Goal: Task Accomplishment & Management: Use online tool/utility

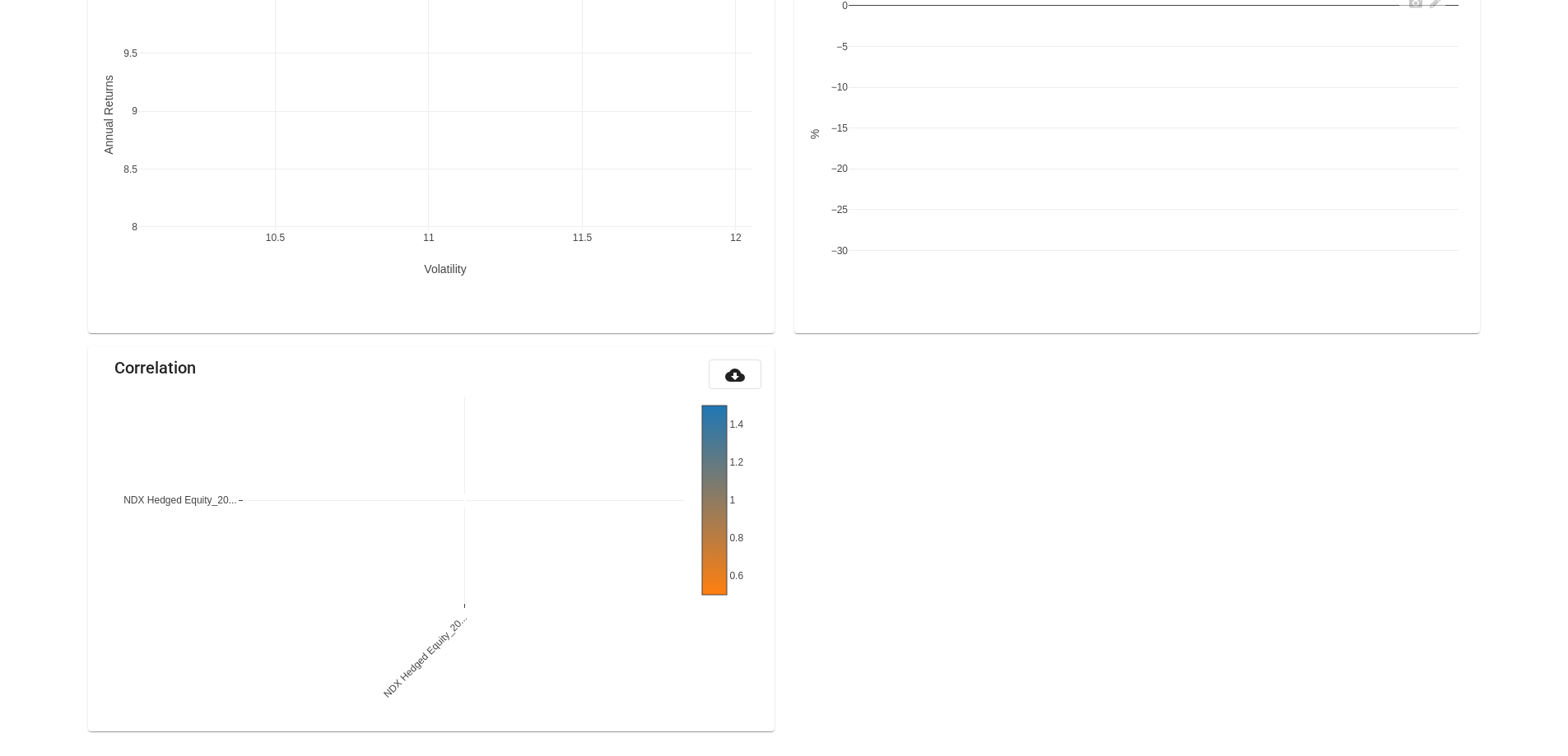
scroll to position [1623, 0]
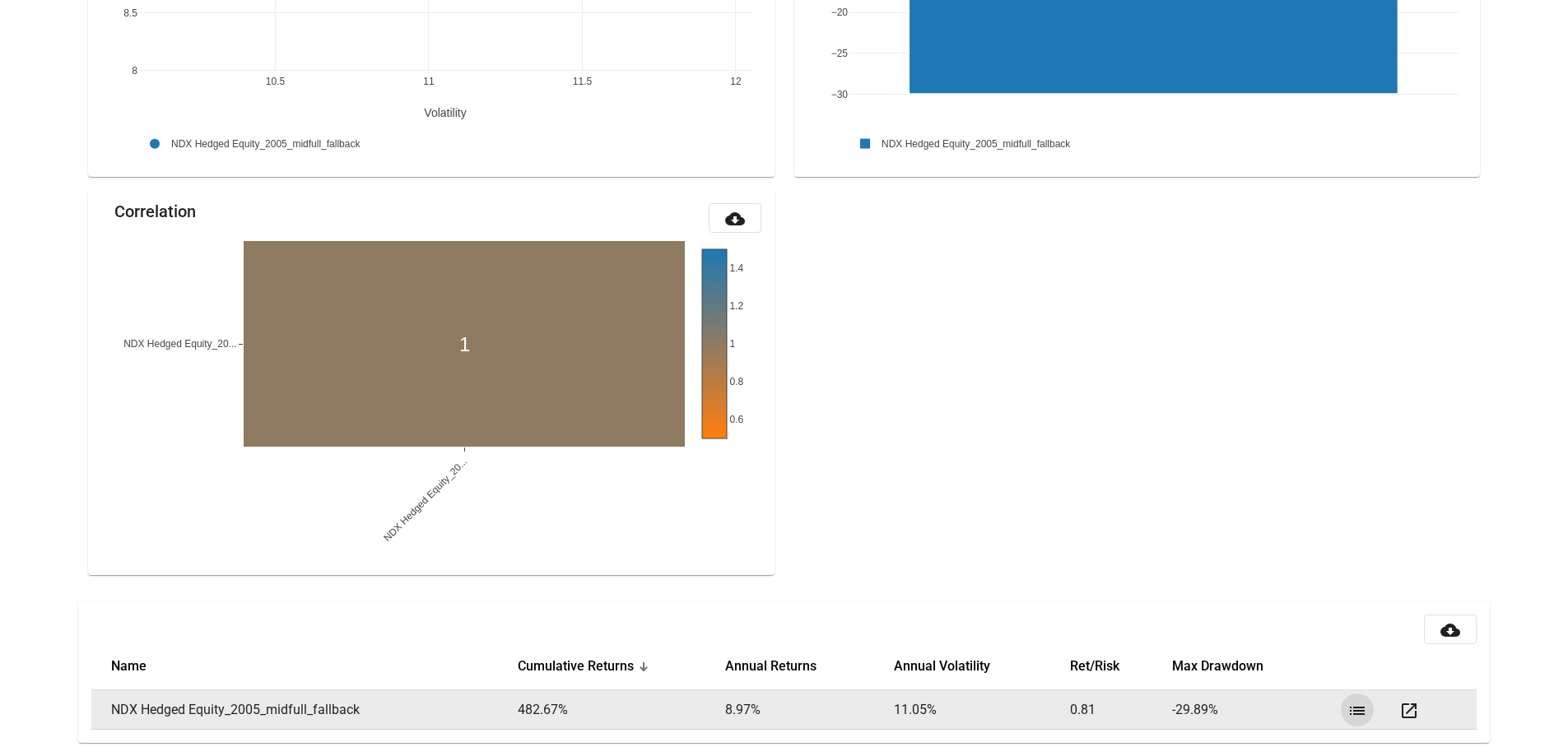
click at [1354, 711] on mat-icon "list" at bounding box center [1357, 711] width 20 height 20
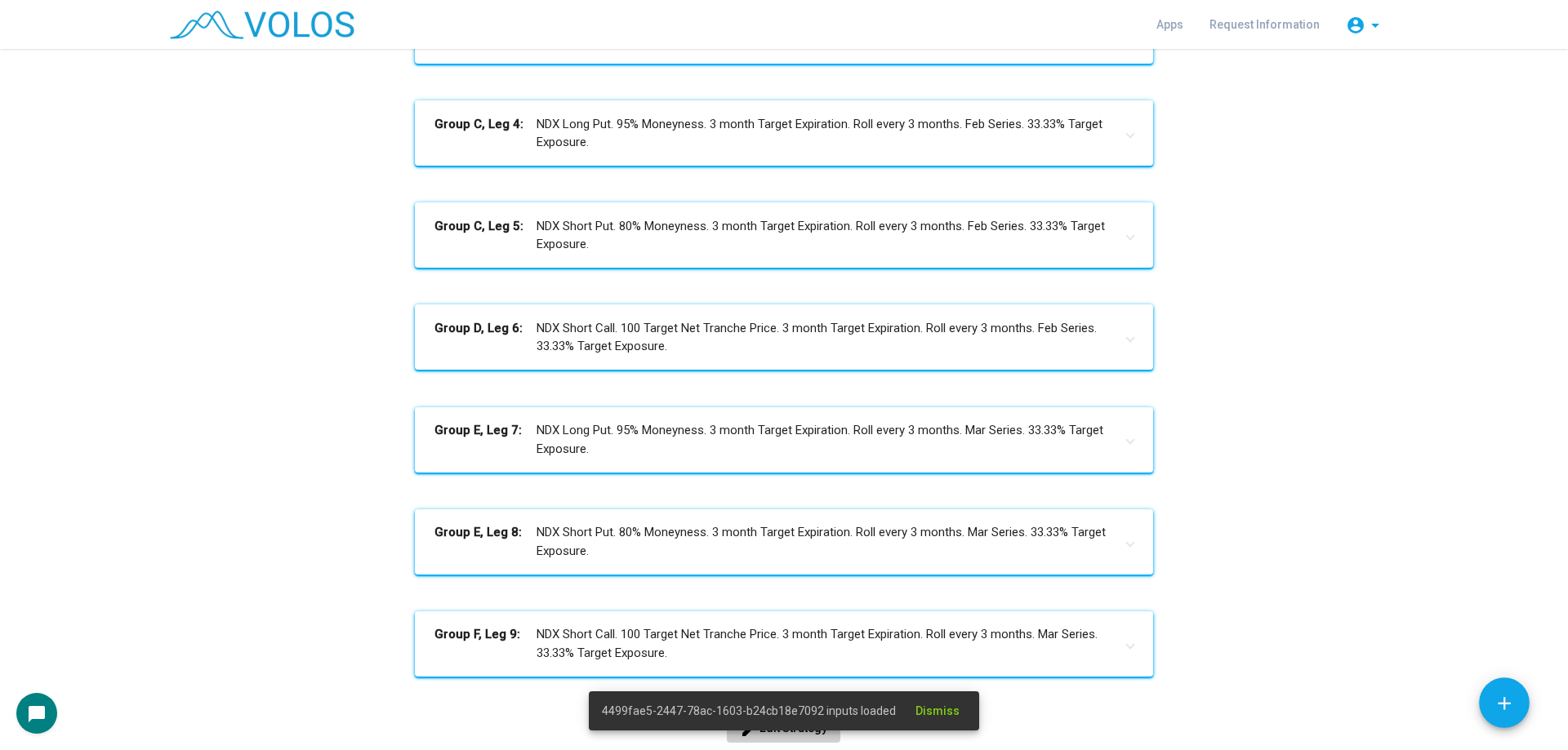
scroll to position [672, 0]
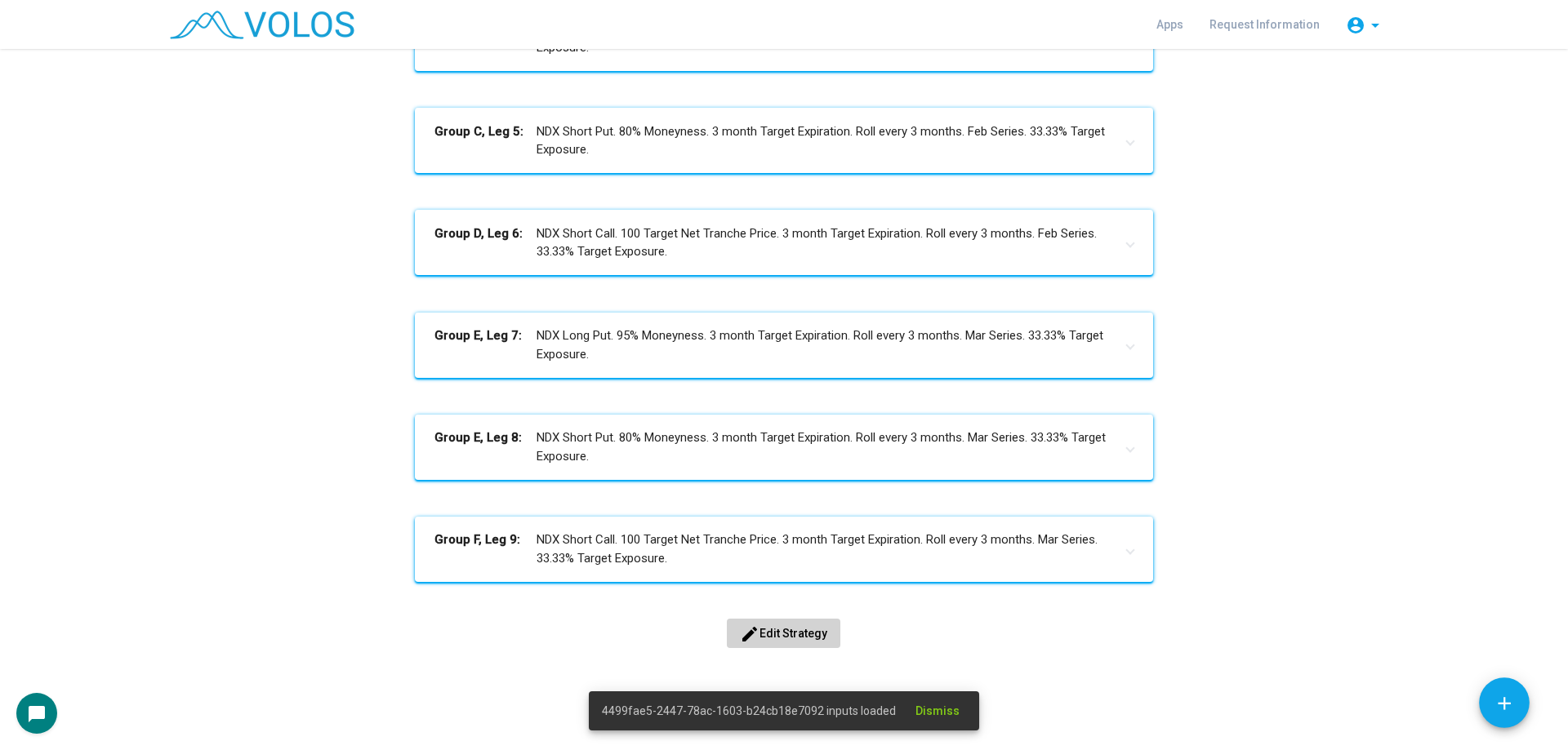
click at [814, 629] on span "edit Edit Strategy" at bounding box center [783, 633] width 87 height 13
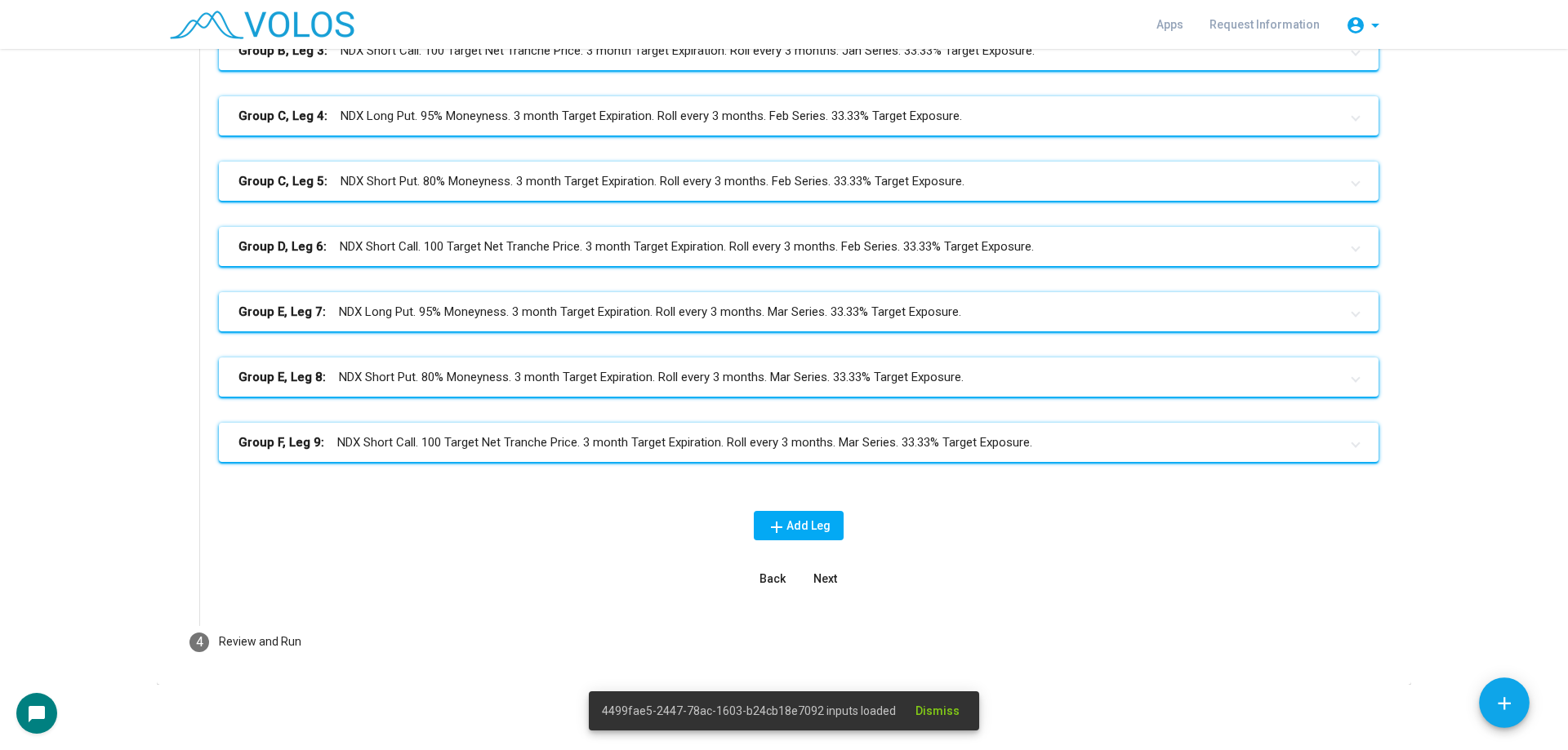
scroll to position [429, 0]
click at [463, 252] on mat-panel-title "Group D, Leg 6: NDX Short Call. 100 Target Net Tranche Price. 3 month Target Ex…" at bounding box center [788, 247] width 1101 height 19
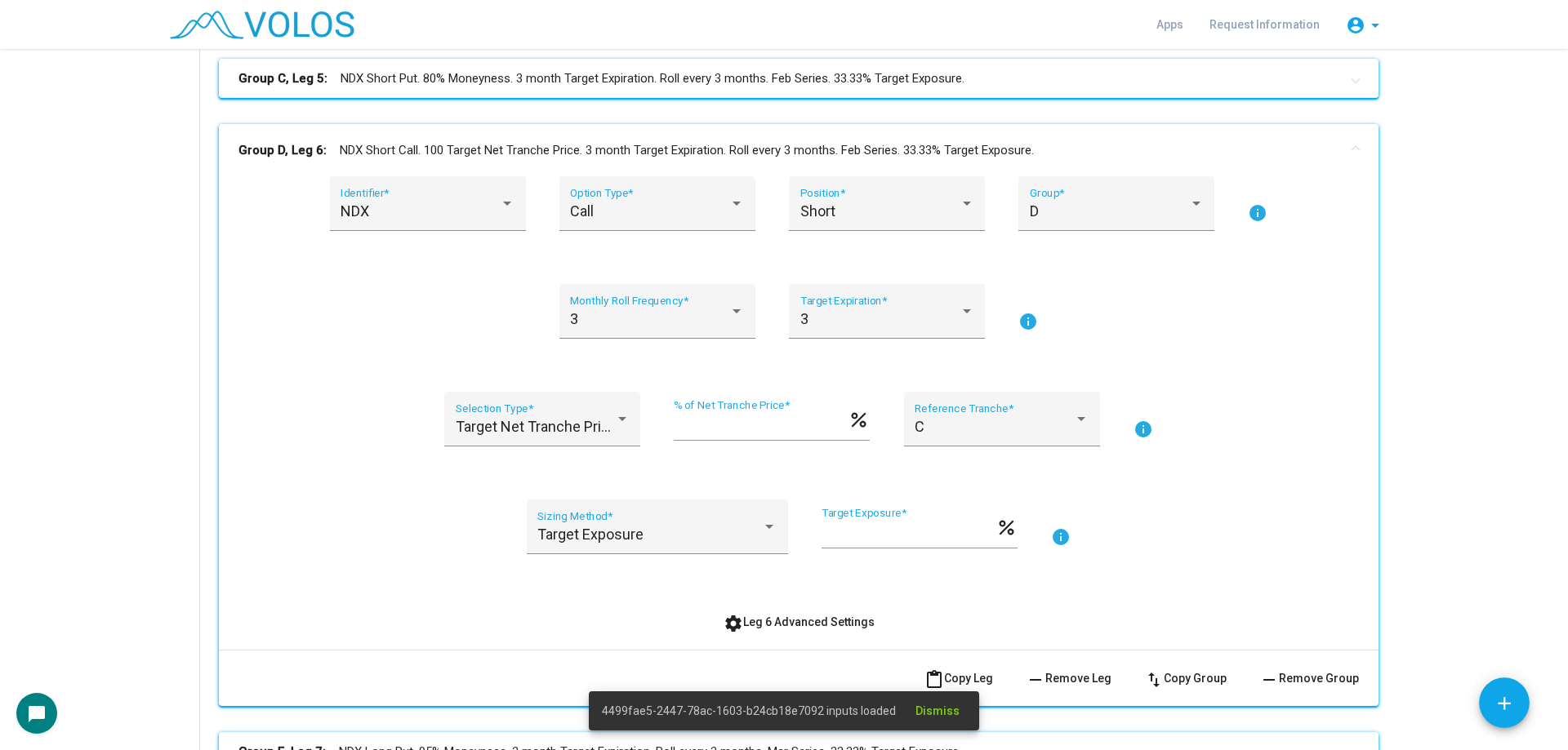
scroll to position [837, 0]
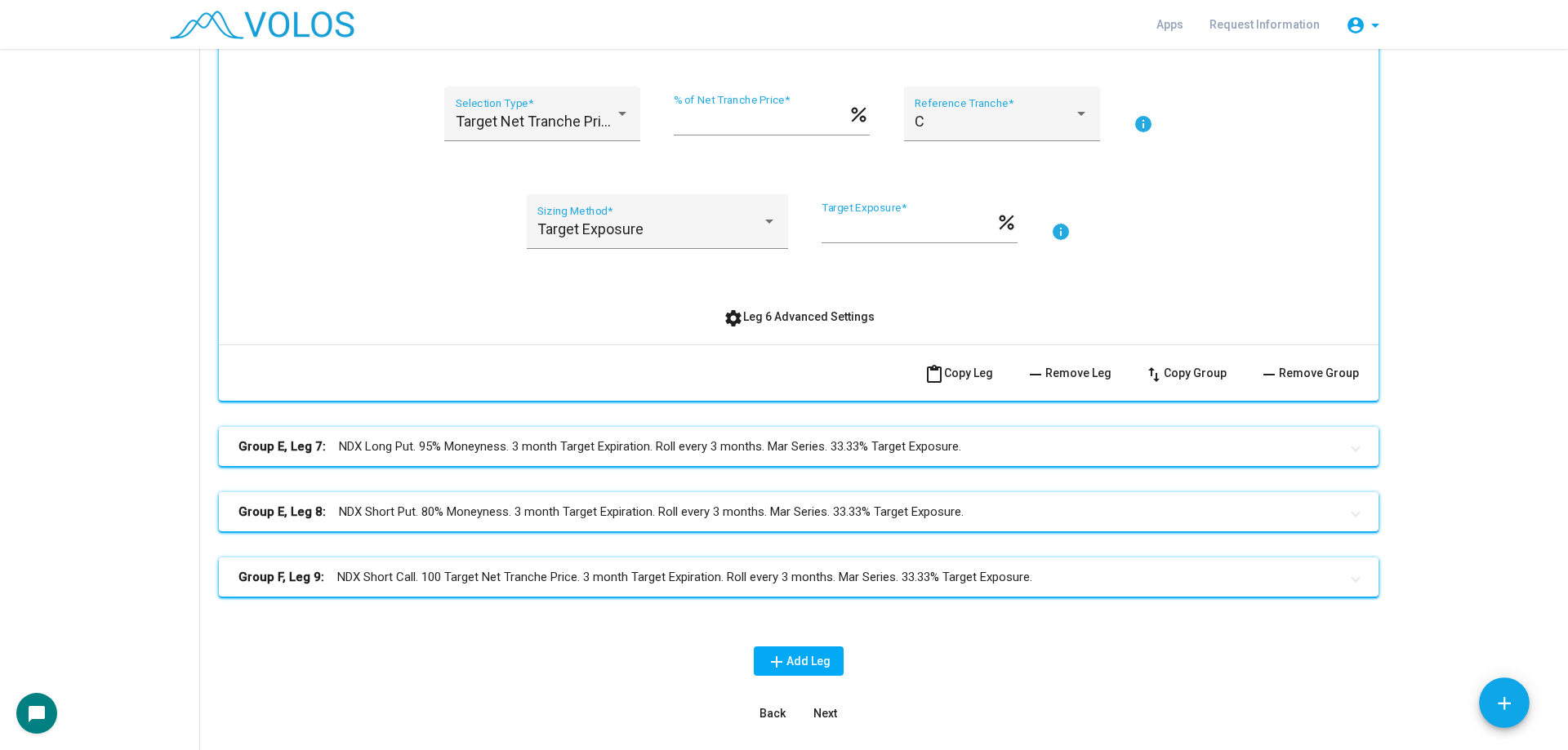
click at [797, 307] on button "settings Leg 6 Advanced Settings" at bounding box center [799, 317] width 178 height 29
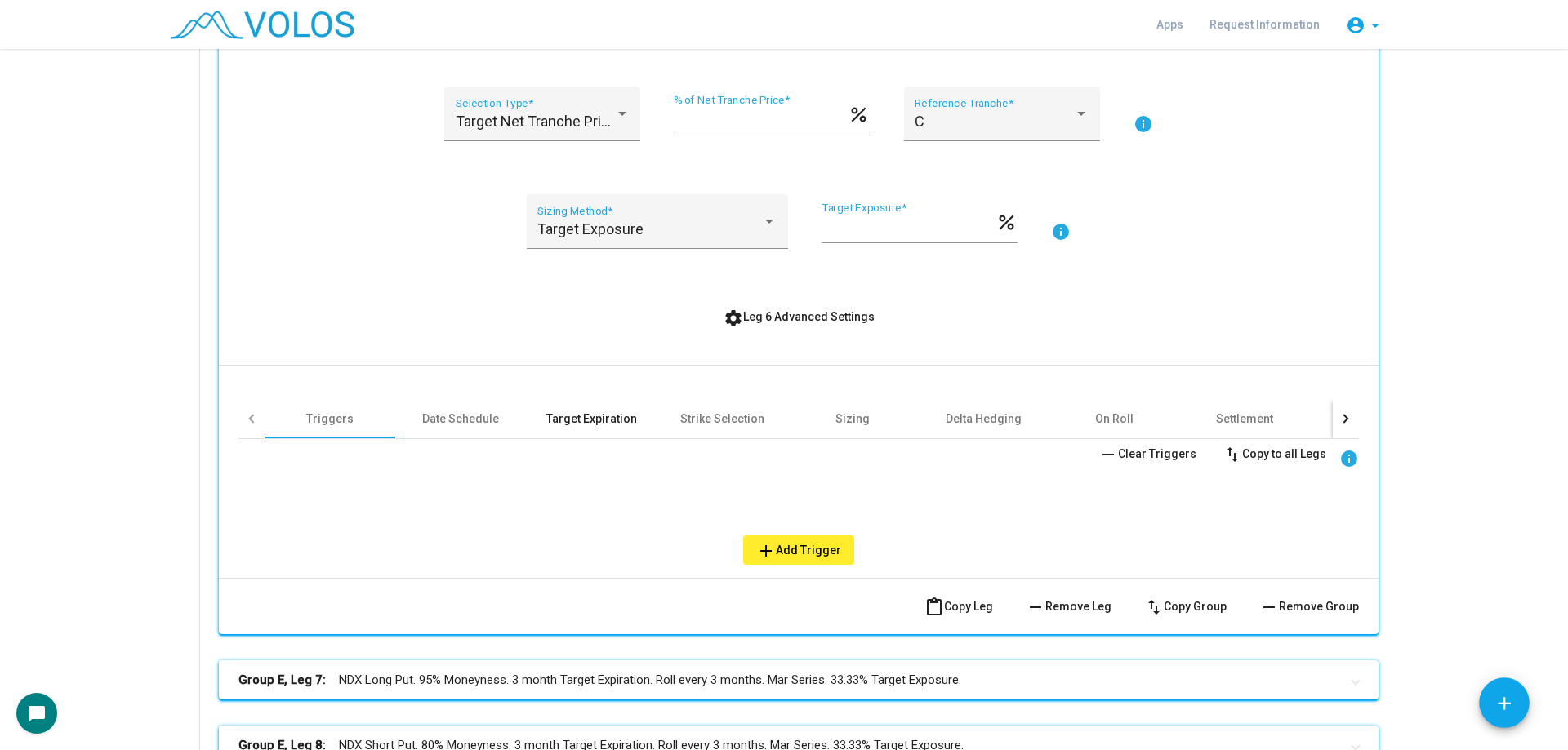
click at [608, 407] on div "Target Expiration" at bounding box center [591, 418] width 131 height 39
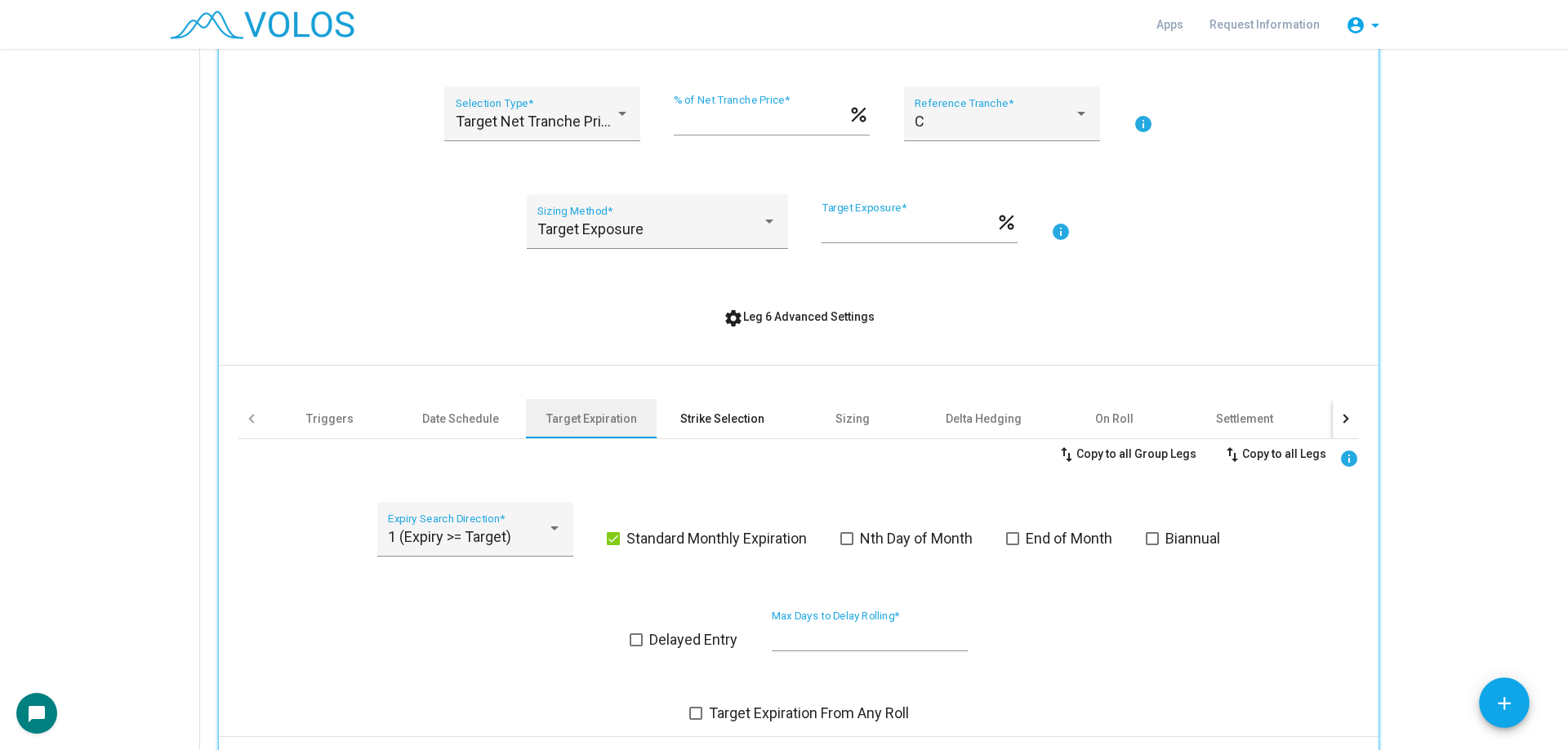
click at [693, 413] on div "Strike Selection" at bounding box center [722, 418] width 84 height 16
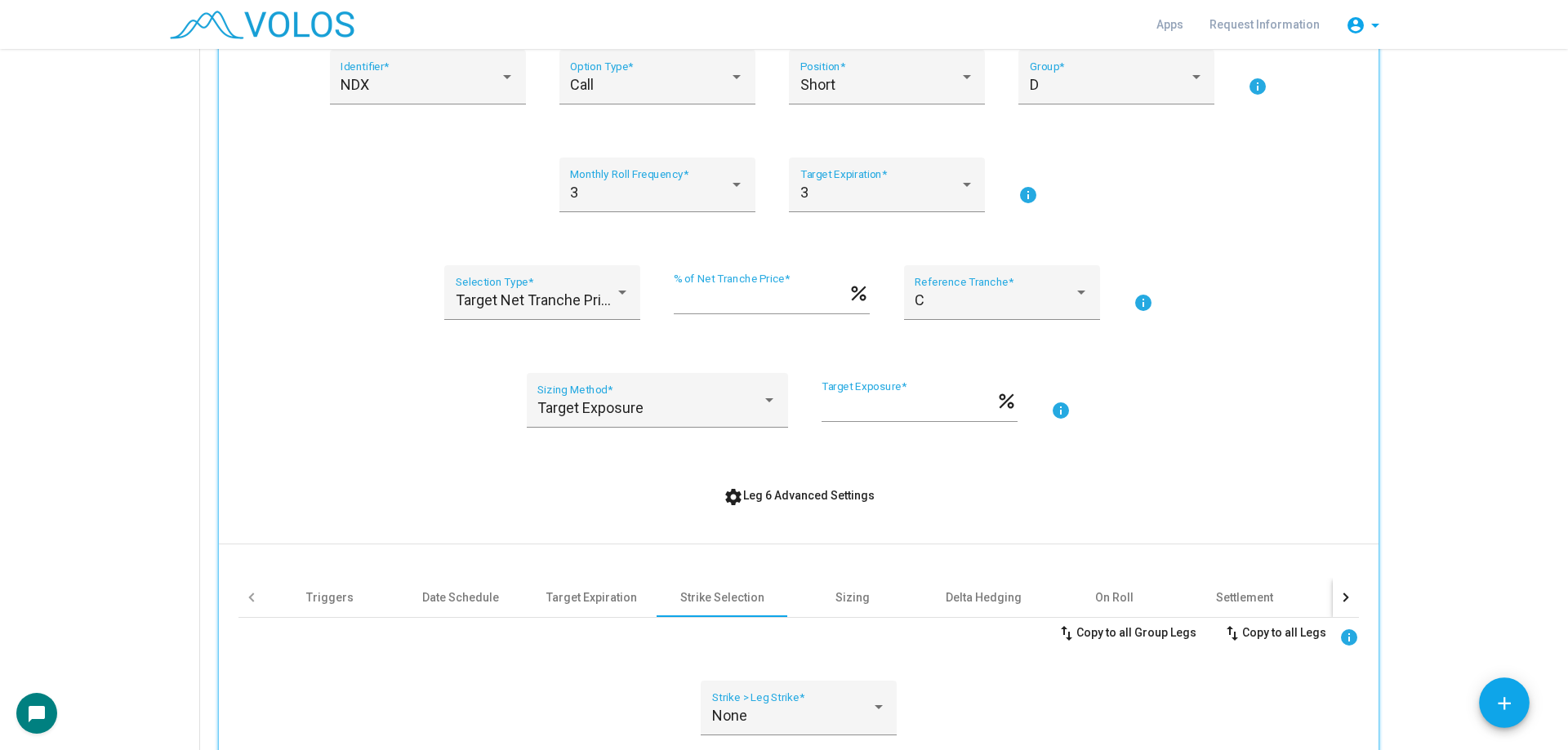
scroll to position [510, 0]
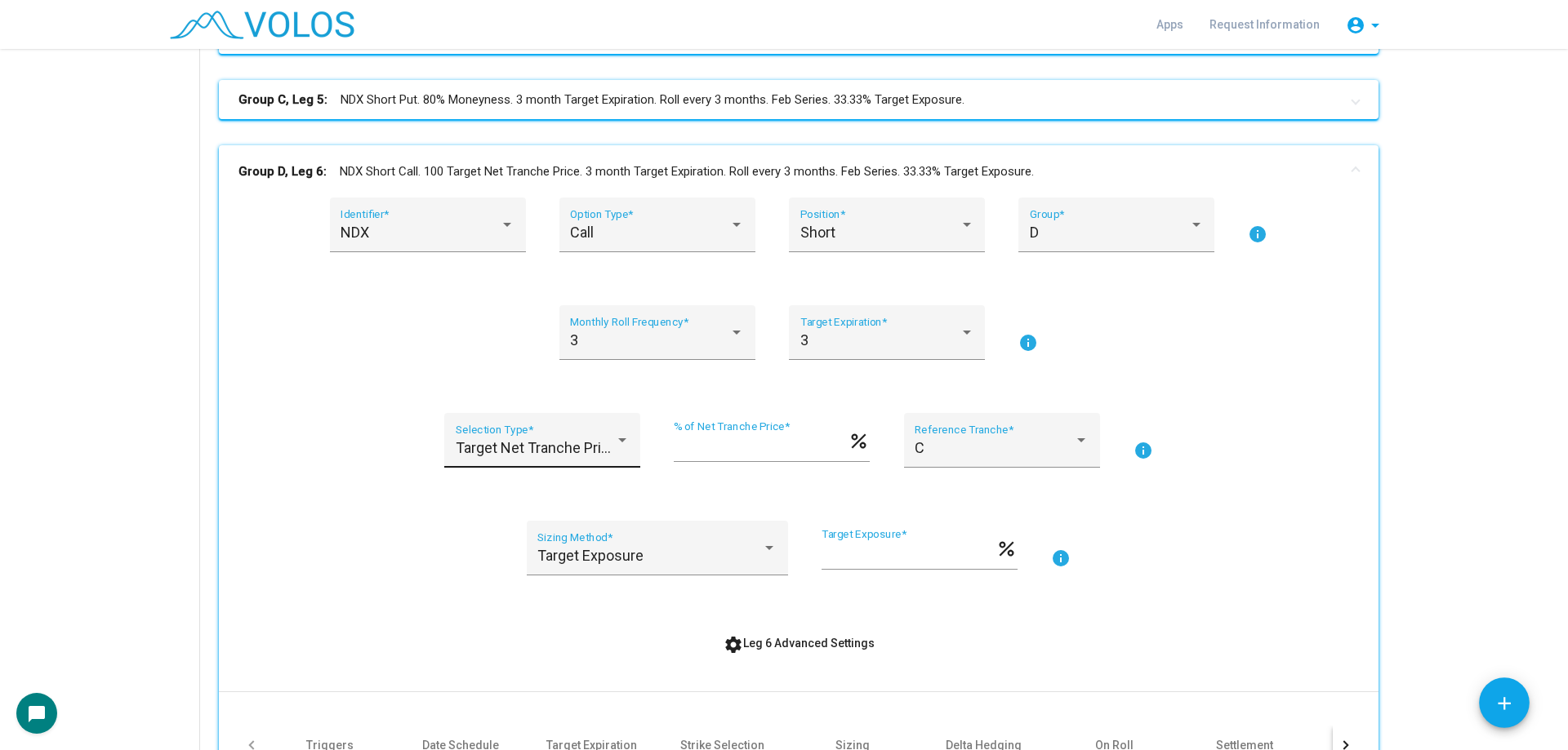
click at [538, 443] on span "Target Net Tranche Price" at bounding box center [536, 448] width 162 height 17
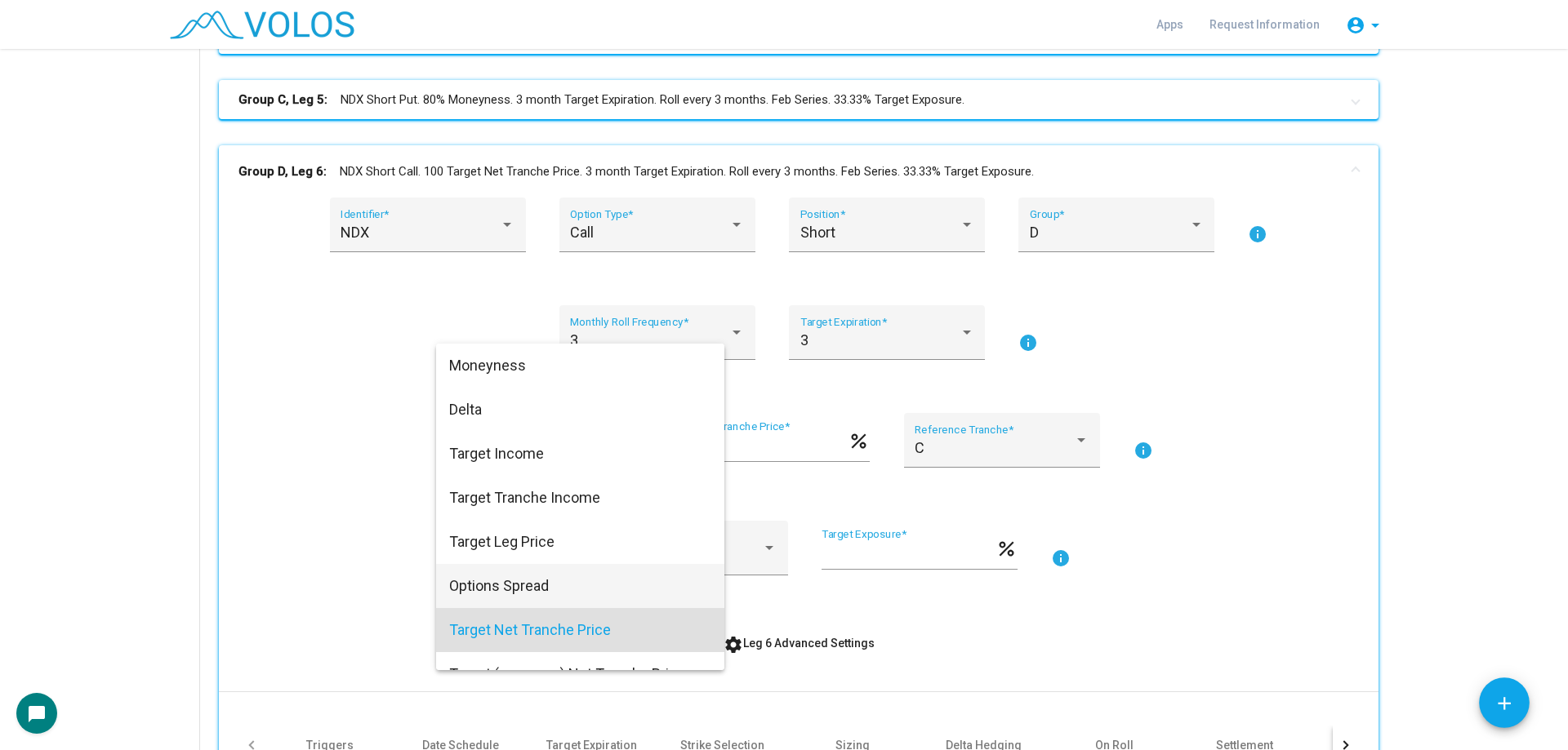
scroll to position [158, 0]
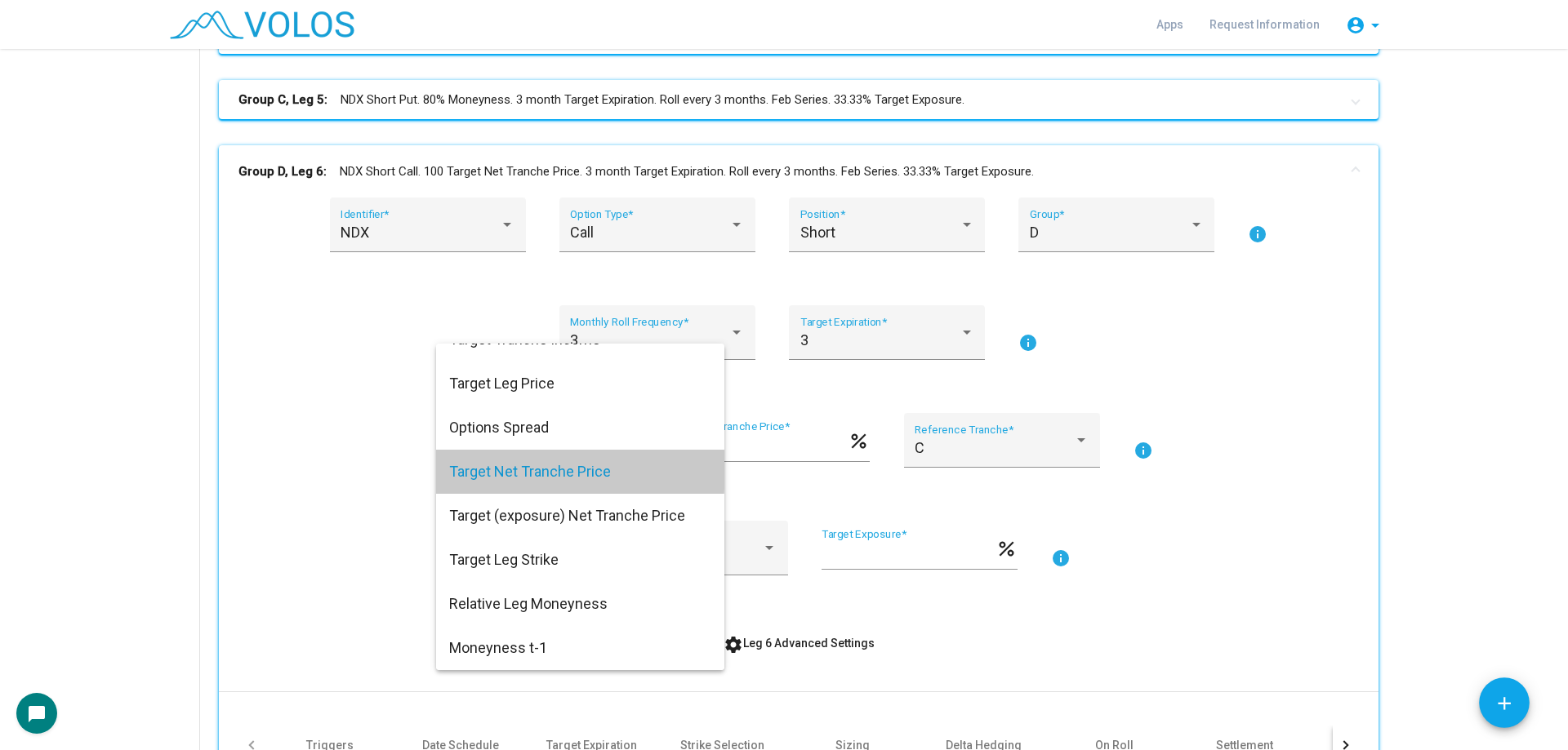
click at [509, 470] on span "Target Net Tranche Price" at bounding box center [580, 471] width 262 height 44
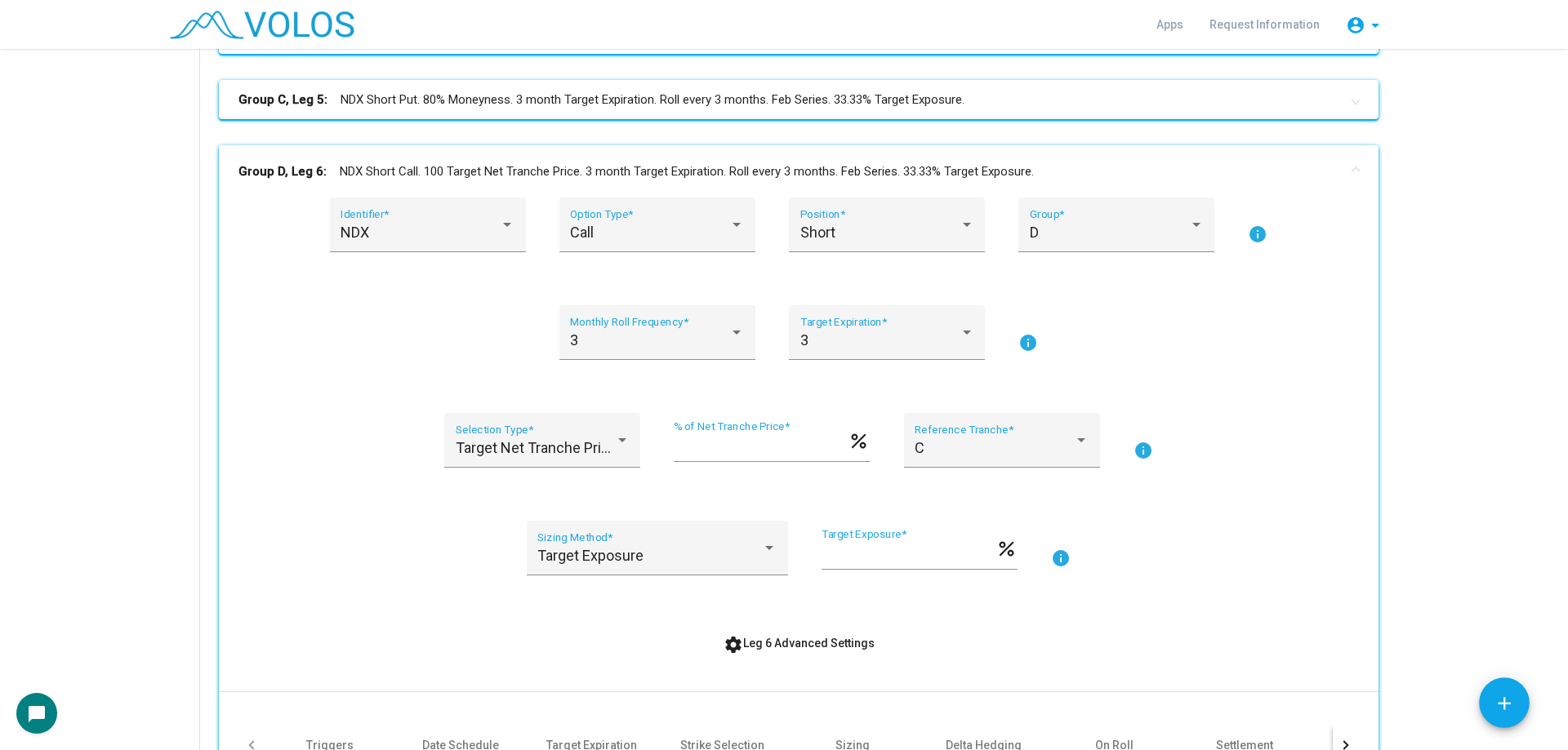
click at [367, 469] on div "Target Net Tranche Price Selection Type * *** % of Net Tranche Price * percent …" at bounding box center [798, 450] width 1120 height 74
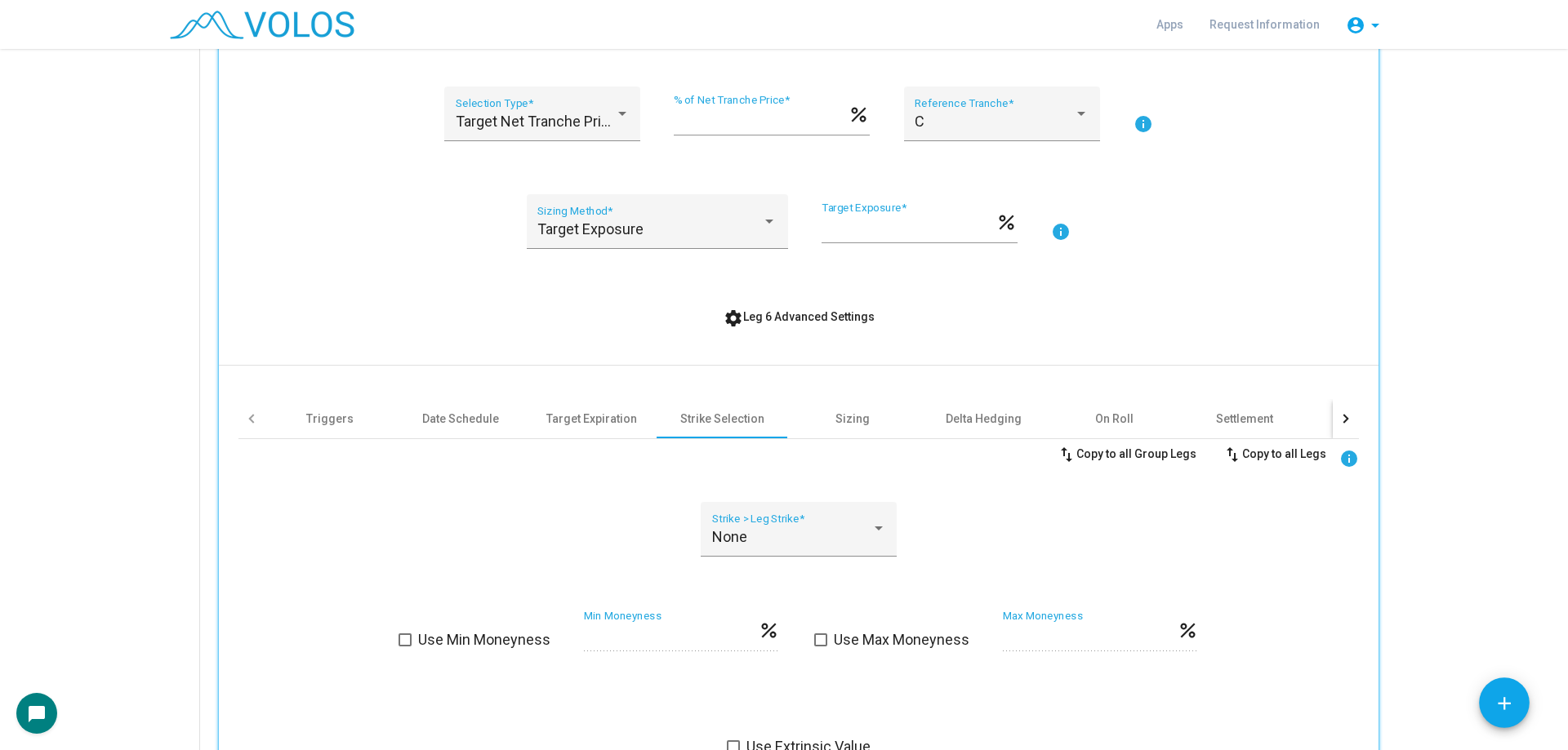
scroll to position [1245, 0]
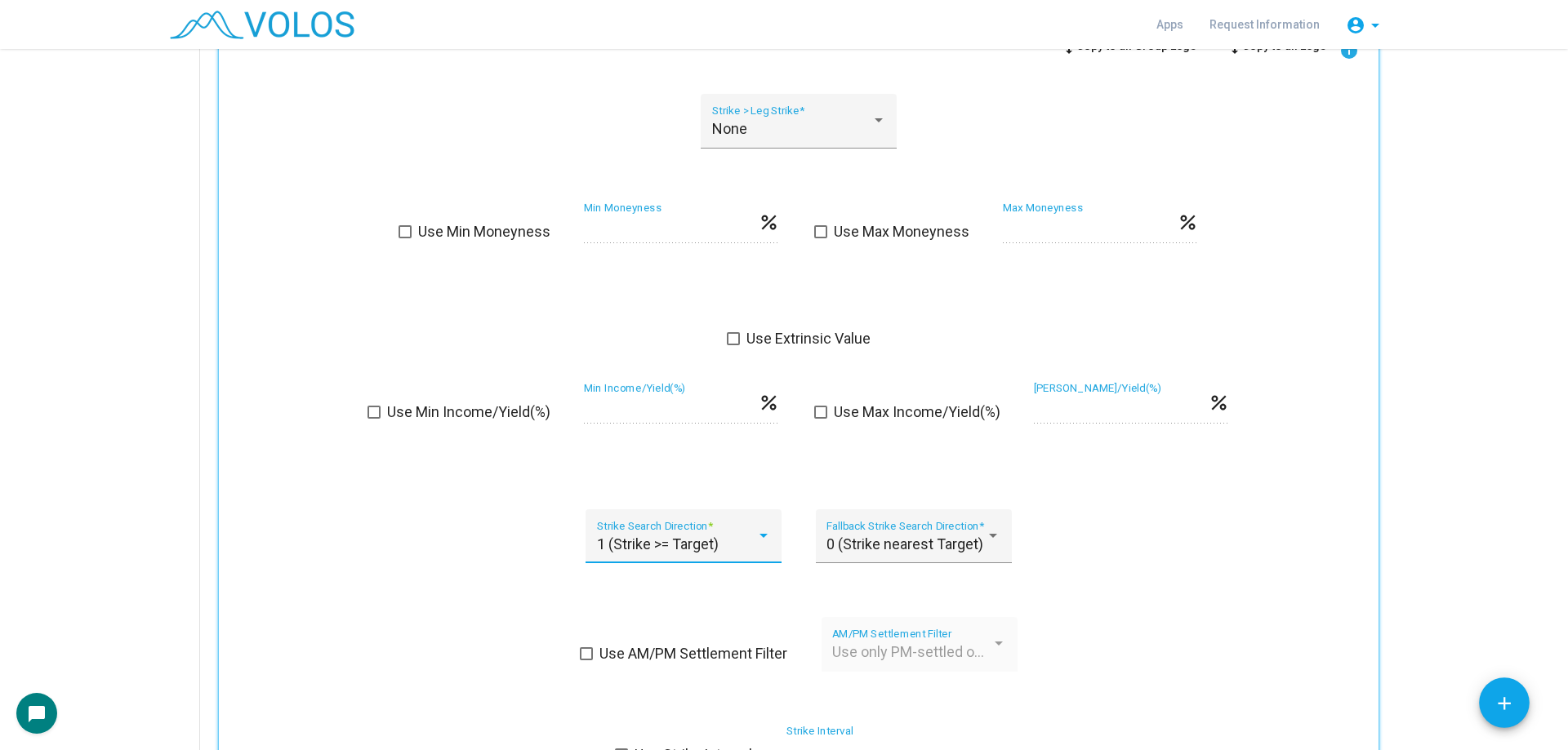
click at [671, 540] on span "1 (Strike >= Target)" at bounding box center [658, 544] width 121 height 17
click at [653, 549] on span "1 (Strike >= Target)" at bounding box center [682, 544] width 183 height 44
click at [544, 547] on div "1 (Strike >= Target) Strike Search Direction * 0 (Strike nearest Target) Fallba…" at bounding box center [798, 546] width 1120 height 74
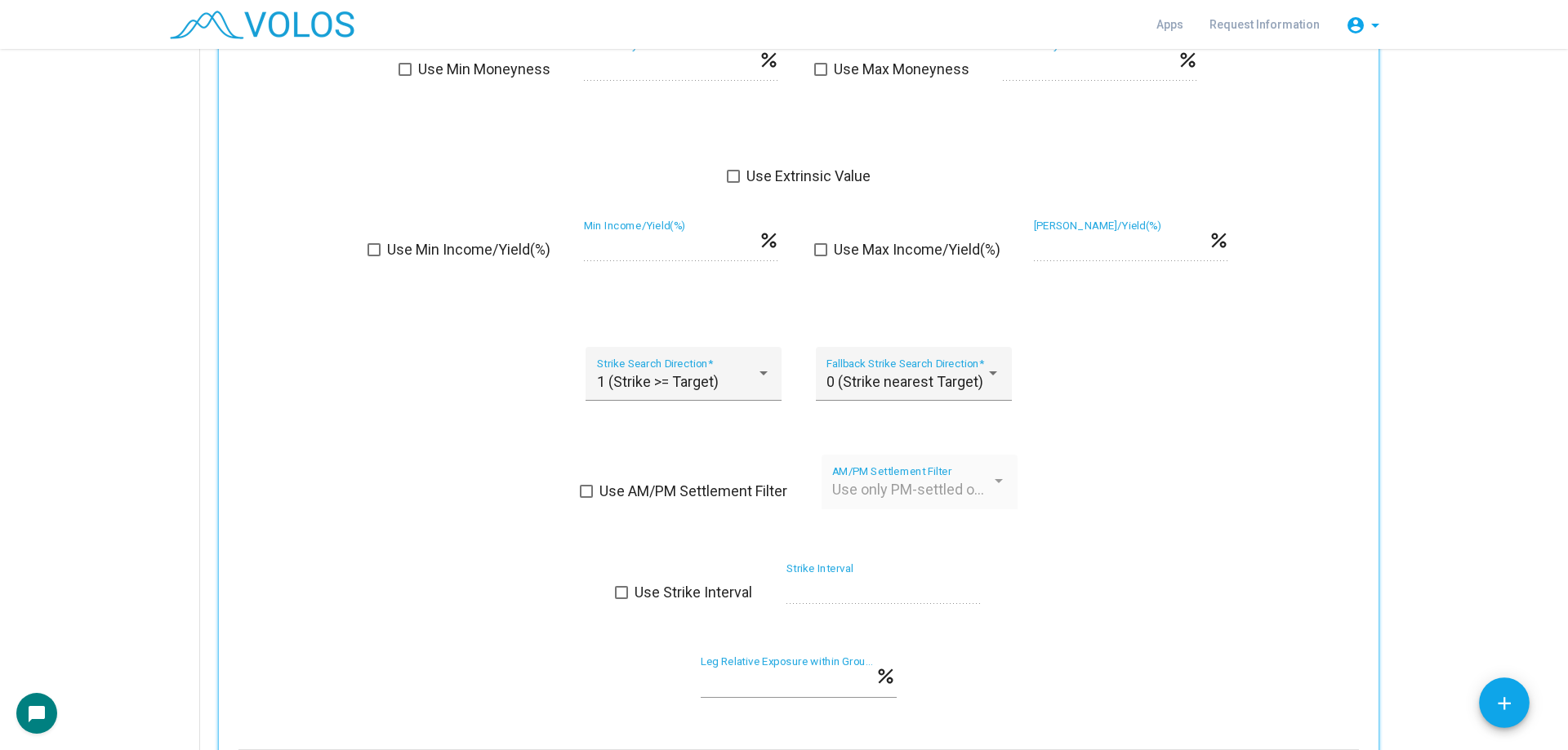
scroll to position [1408, 0]
click at [664, 378] on span "1 (Strike >= Target)" at bounding box center [658, 381] width 121 height 17
click at [510, 390] on div at bounding box center [784, 375] width 1568 height 750
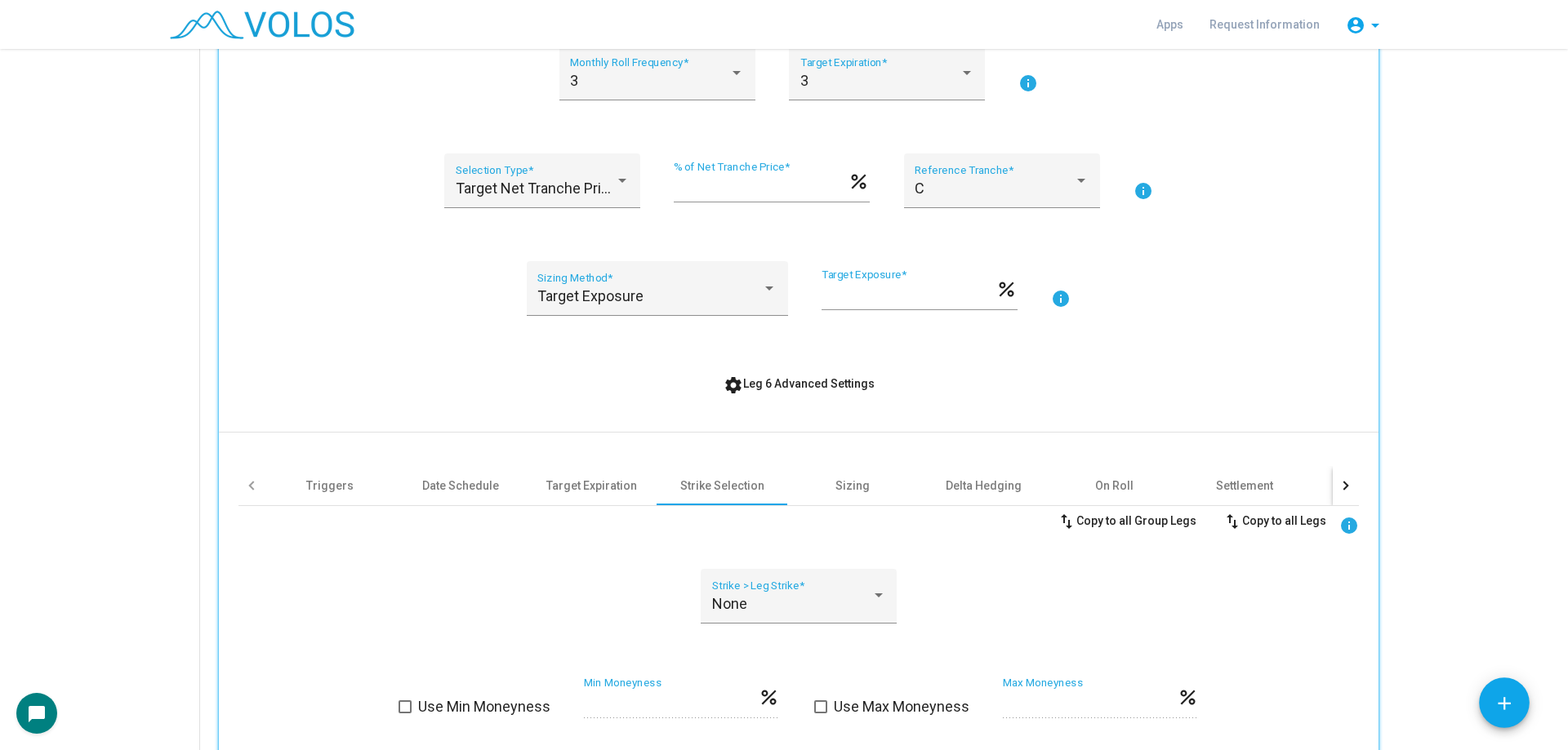
scroll to position [755, 0]
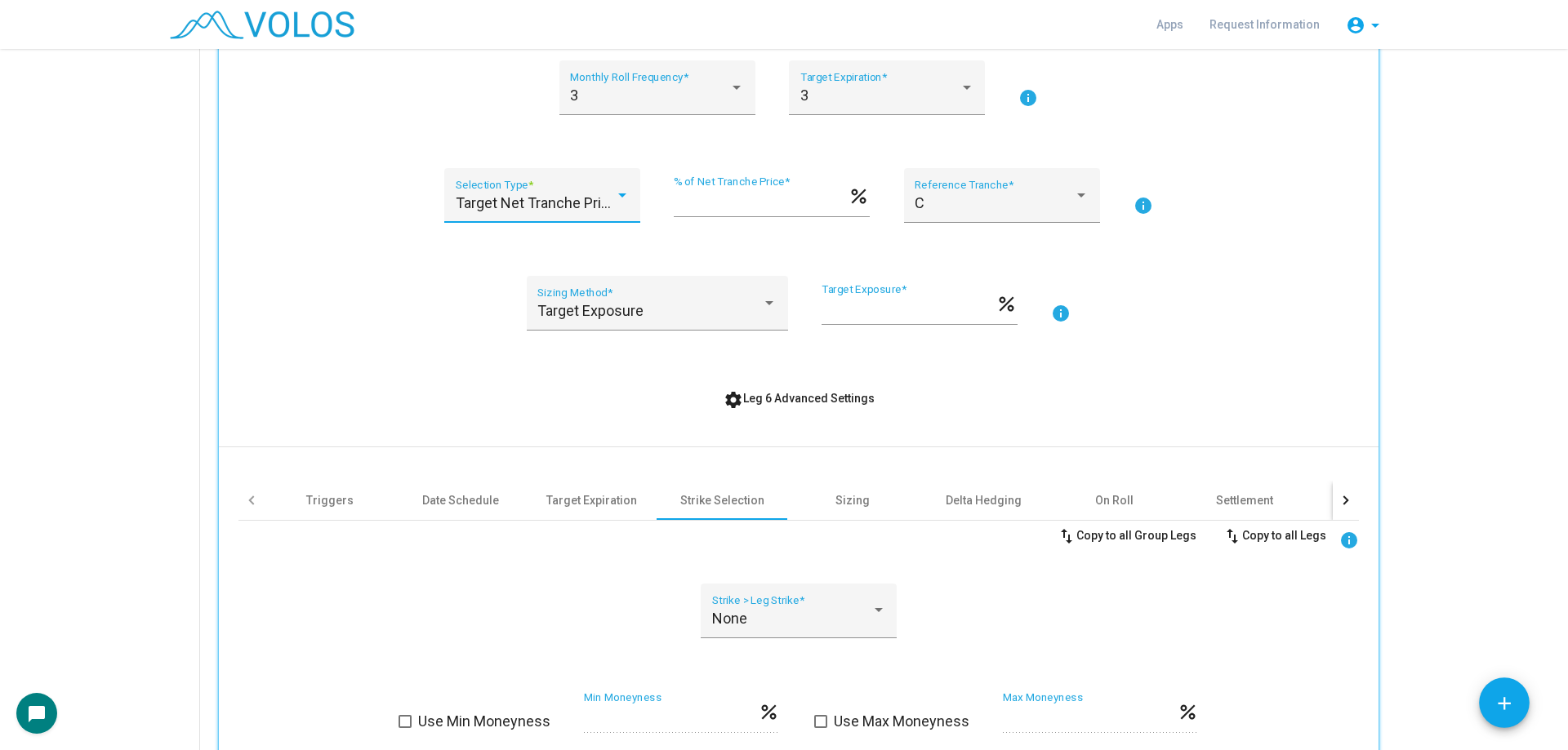
click at [528, 207] on span "Target Net Tranche Price" at bounding box center [536, 203] width 162 height 17
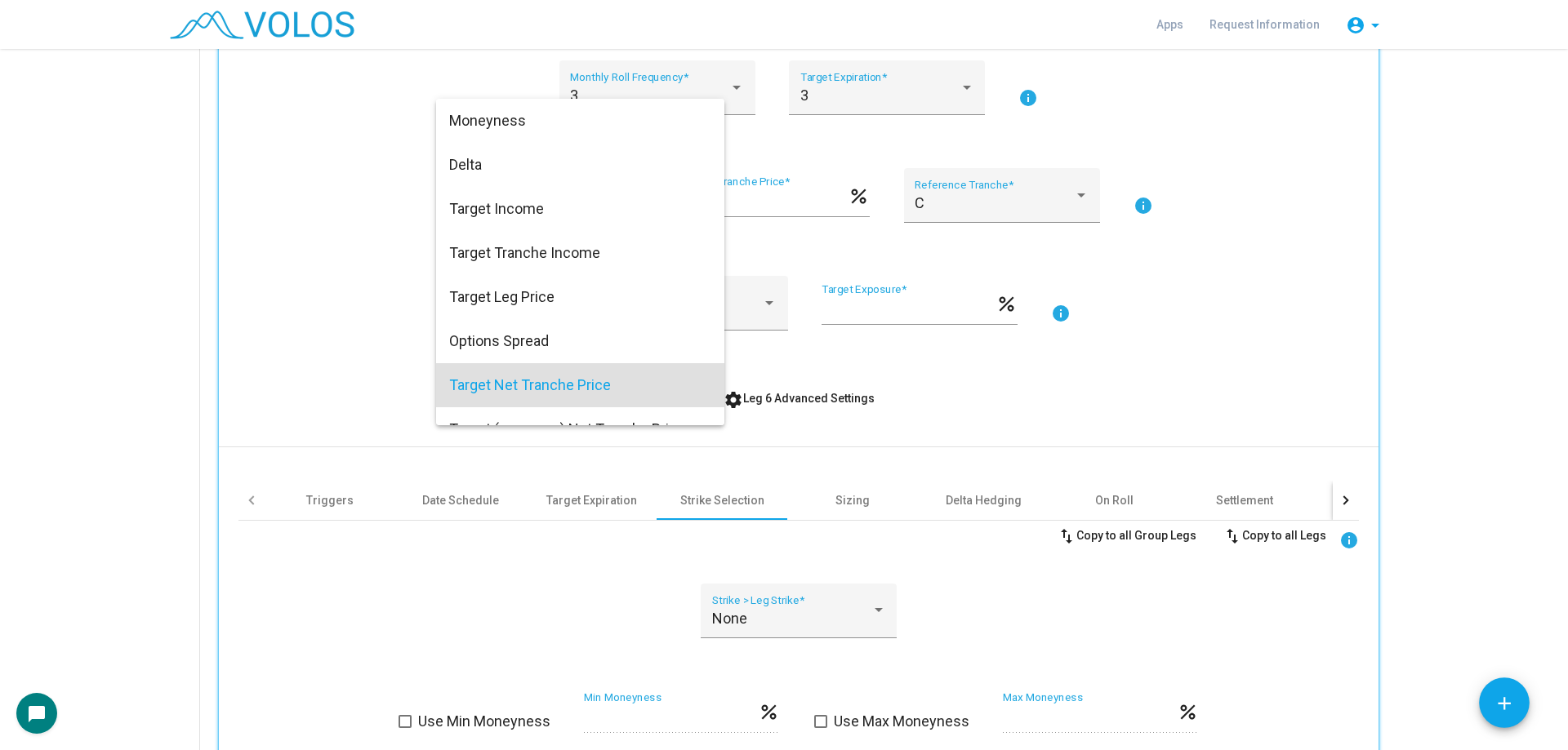
scroll to position [158, 0]
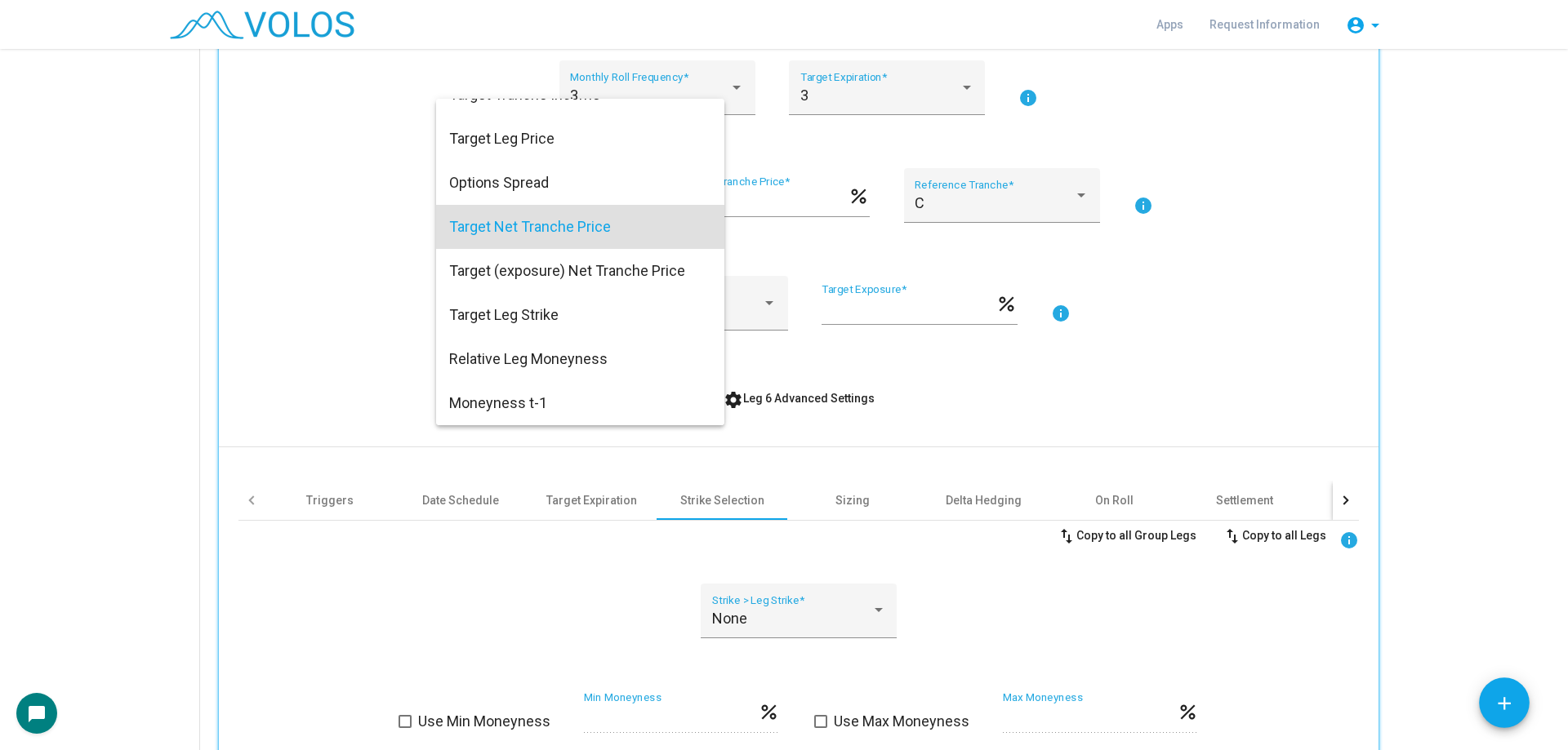
click at [537, 232] on span "Target Net Tranche Price" at bounding box center [580, 227] width 262 height 44
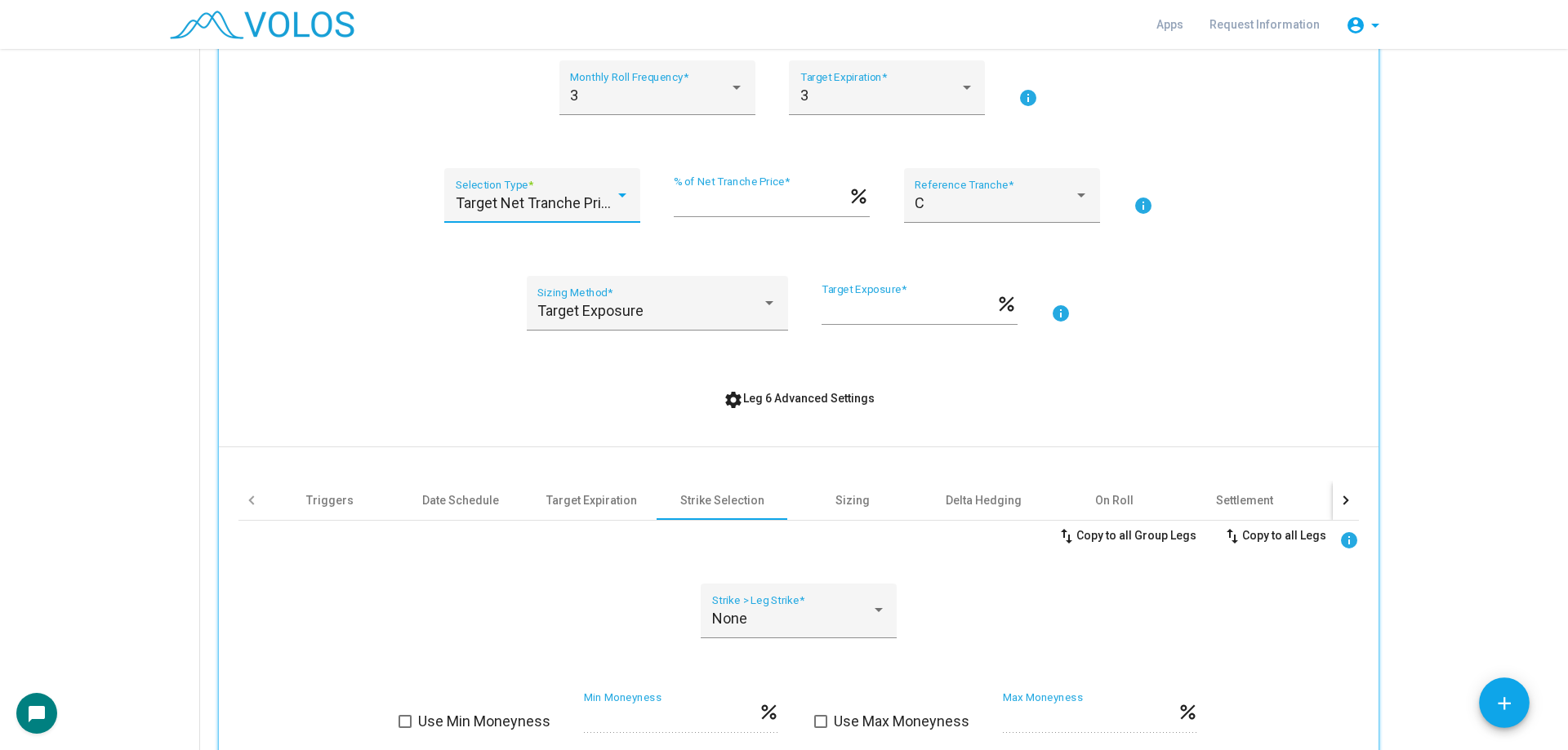
click at [552, 206] on span "Target Net Tranche Price" at bounding box center [536, 203] width 162 height 17
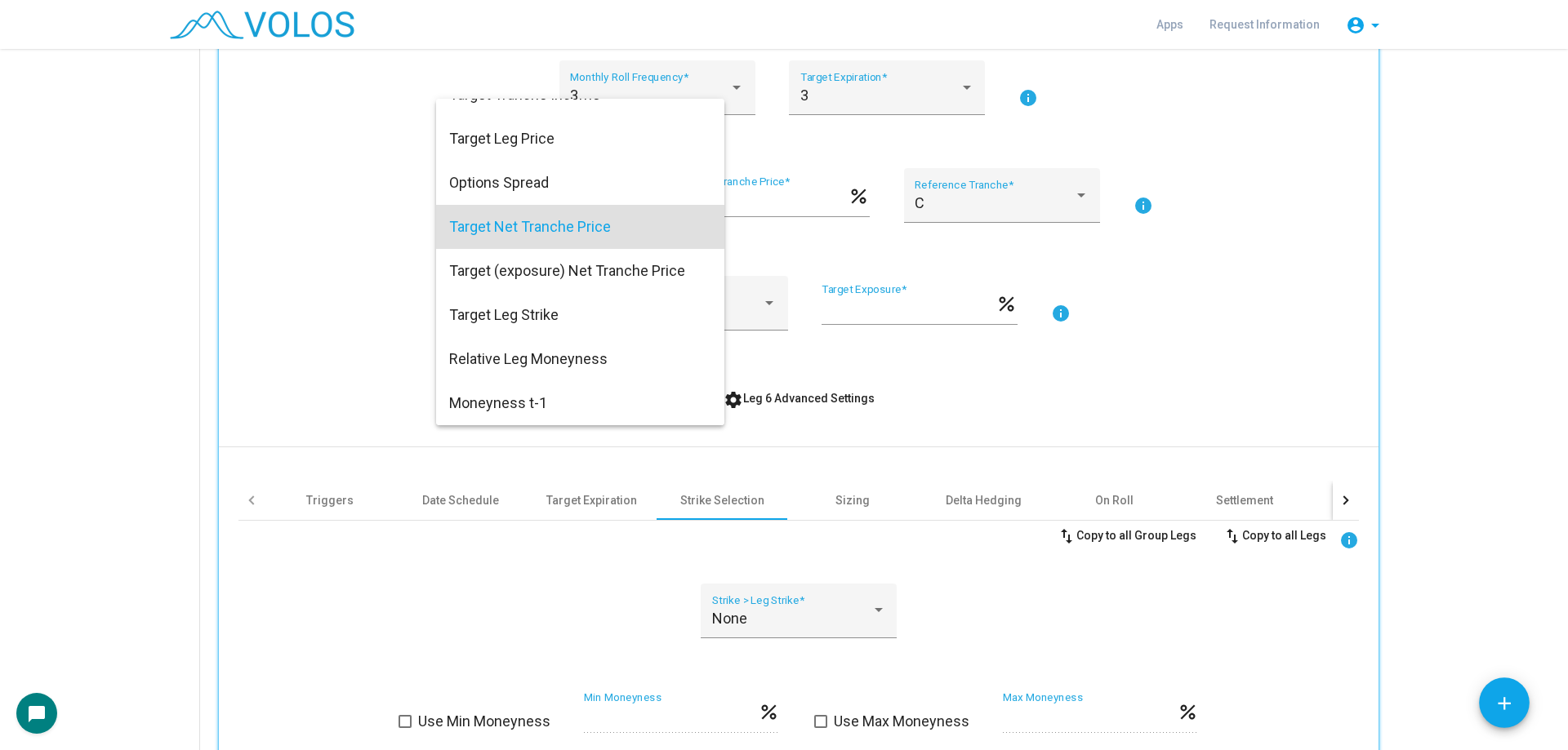
click at [553, 224] on span "Target Net Tranche Price" at bounding box center [580, 227] width 262 height 44
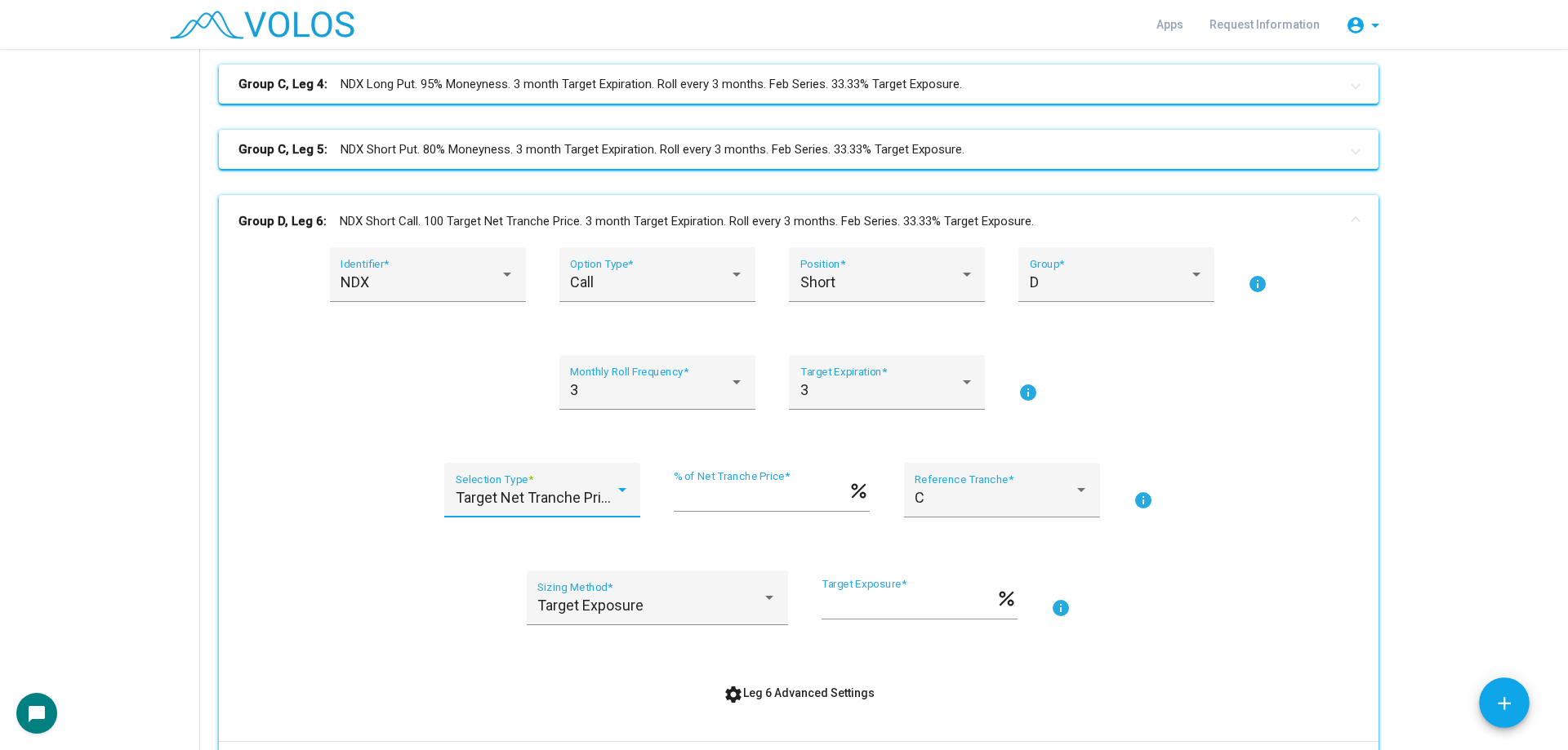
scroll to position [429, 0]
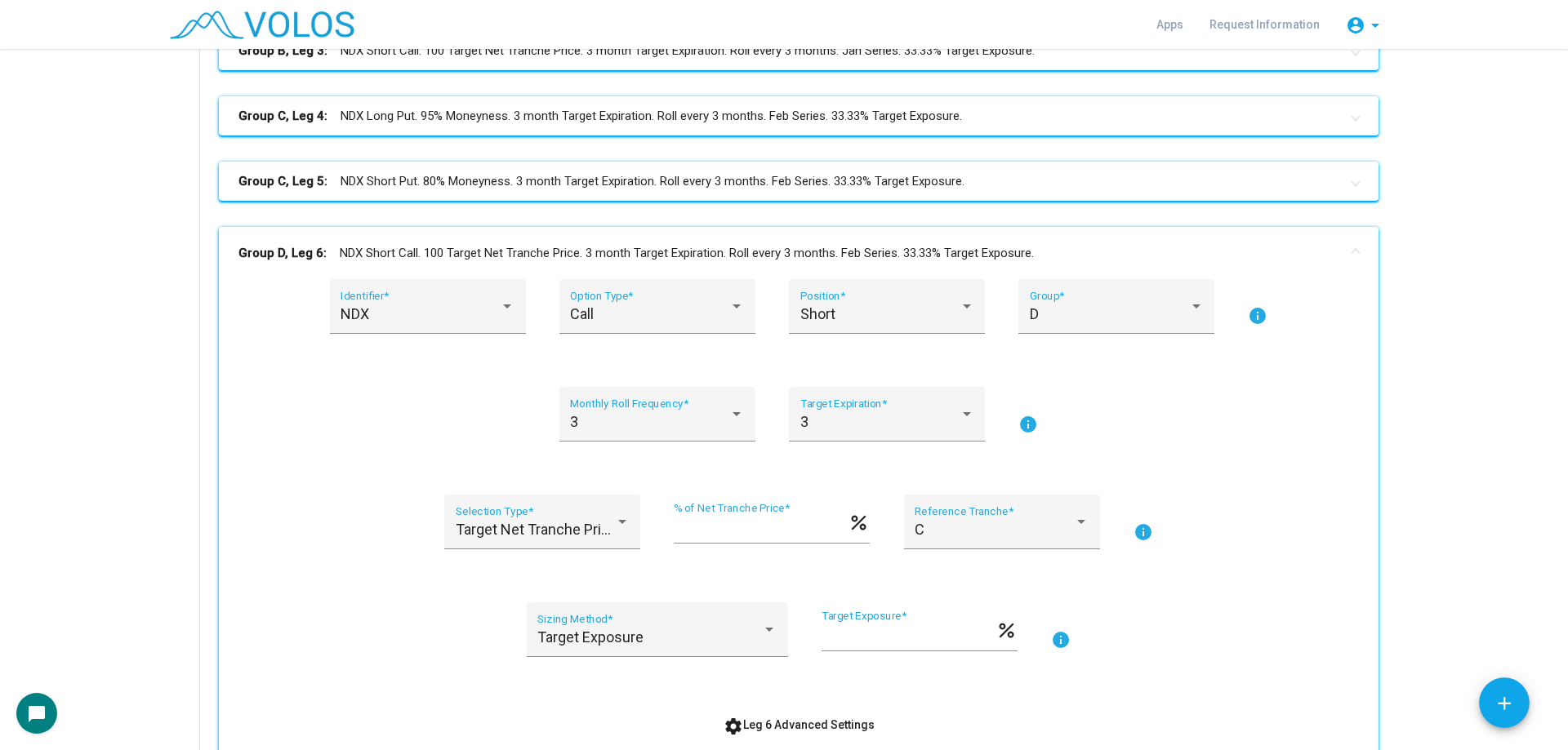
click at [489, 248] on mat-panel-title "Group D, Leg 6: NDX Short Call. 100 Target Net Tranche Price. 3 month Target Ex…" at bounding box center [788, 254] width 1101 height 19
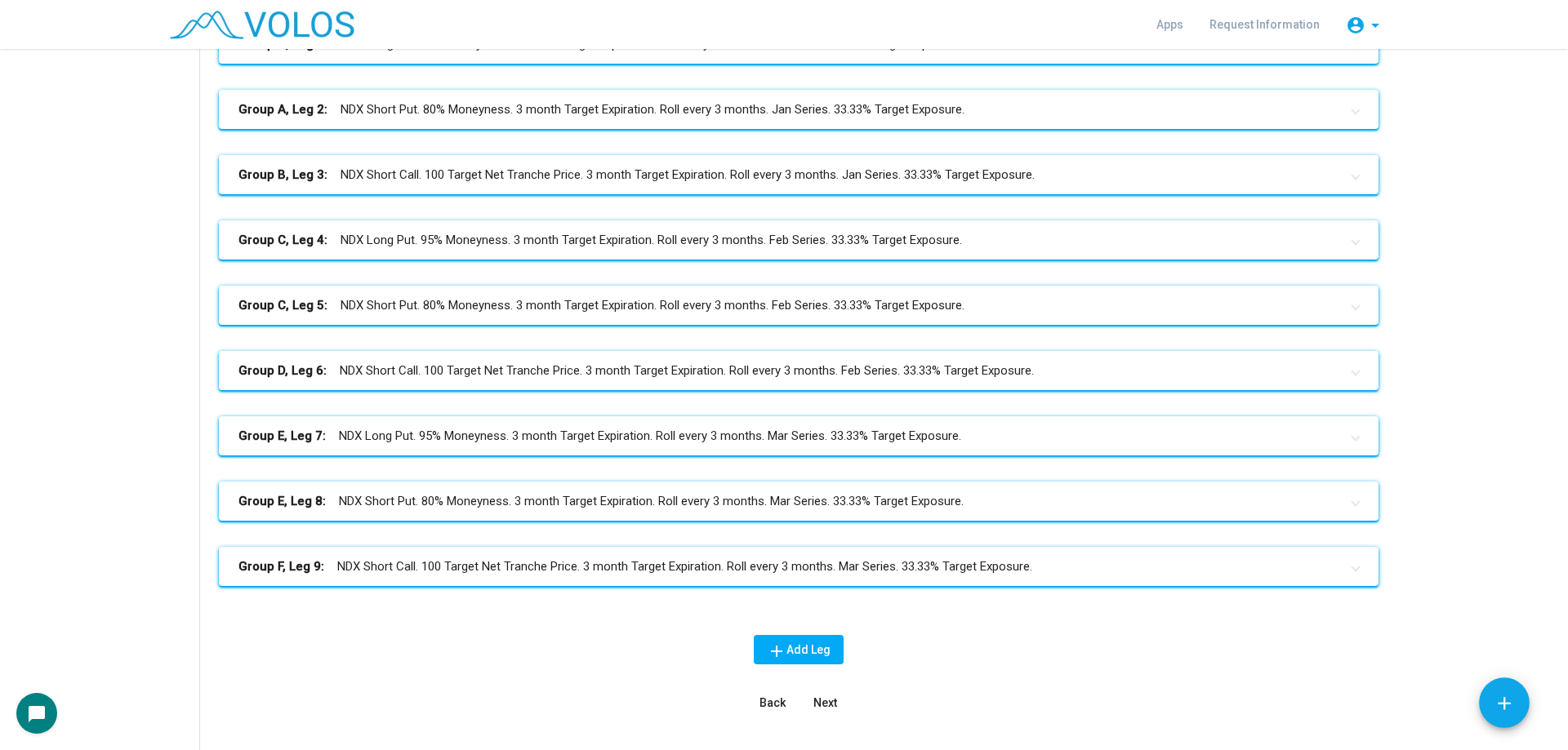
scroll to position [102, 0]
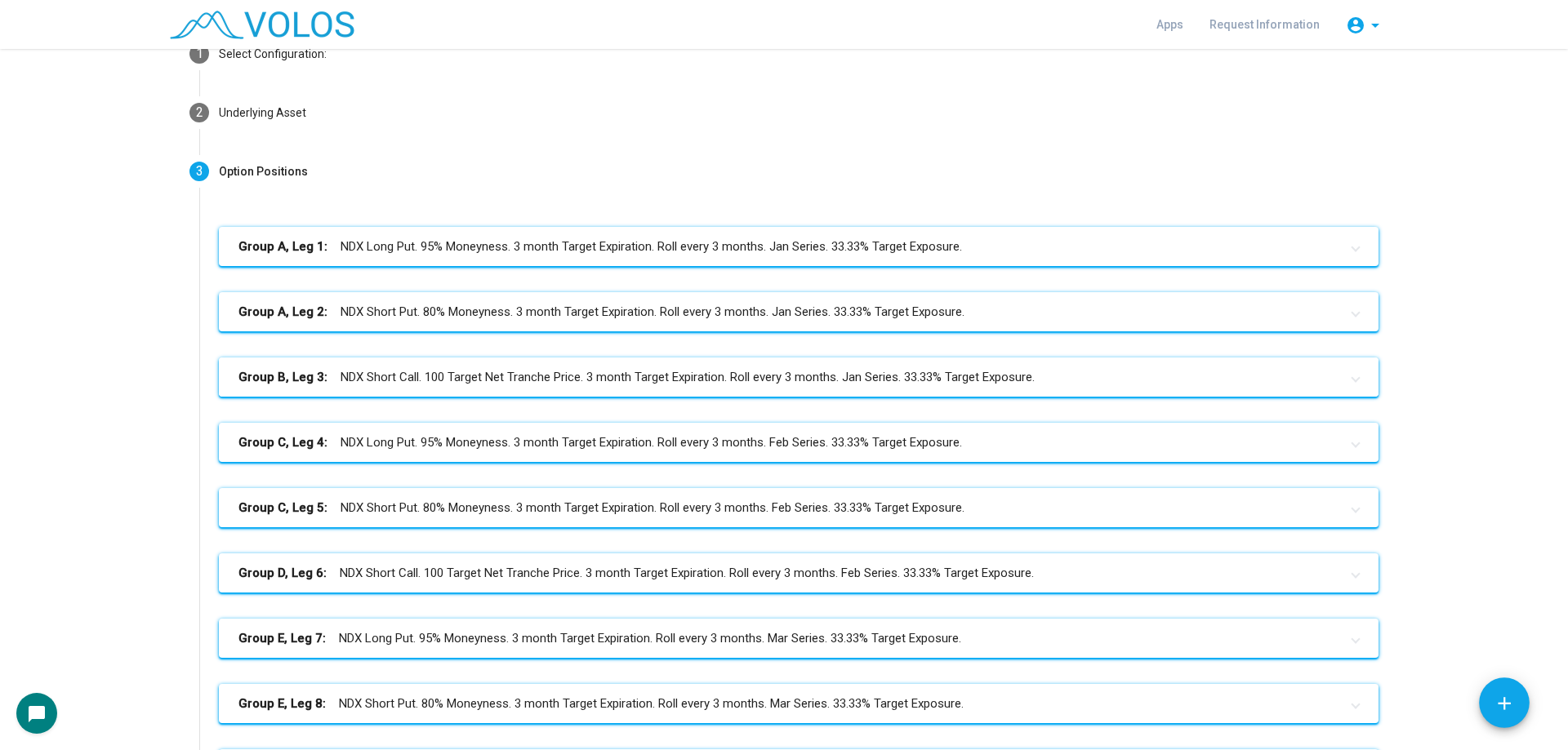
click at [562, 386] on mat-panel-title "Group B, Leg 3: NDX Short Call. 100 Target Net Tranche Price. 3 month Target Ex…" at bounding box center [788, 378] width 1101 height 19
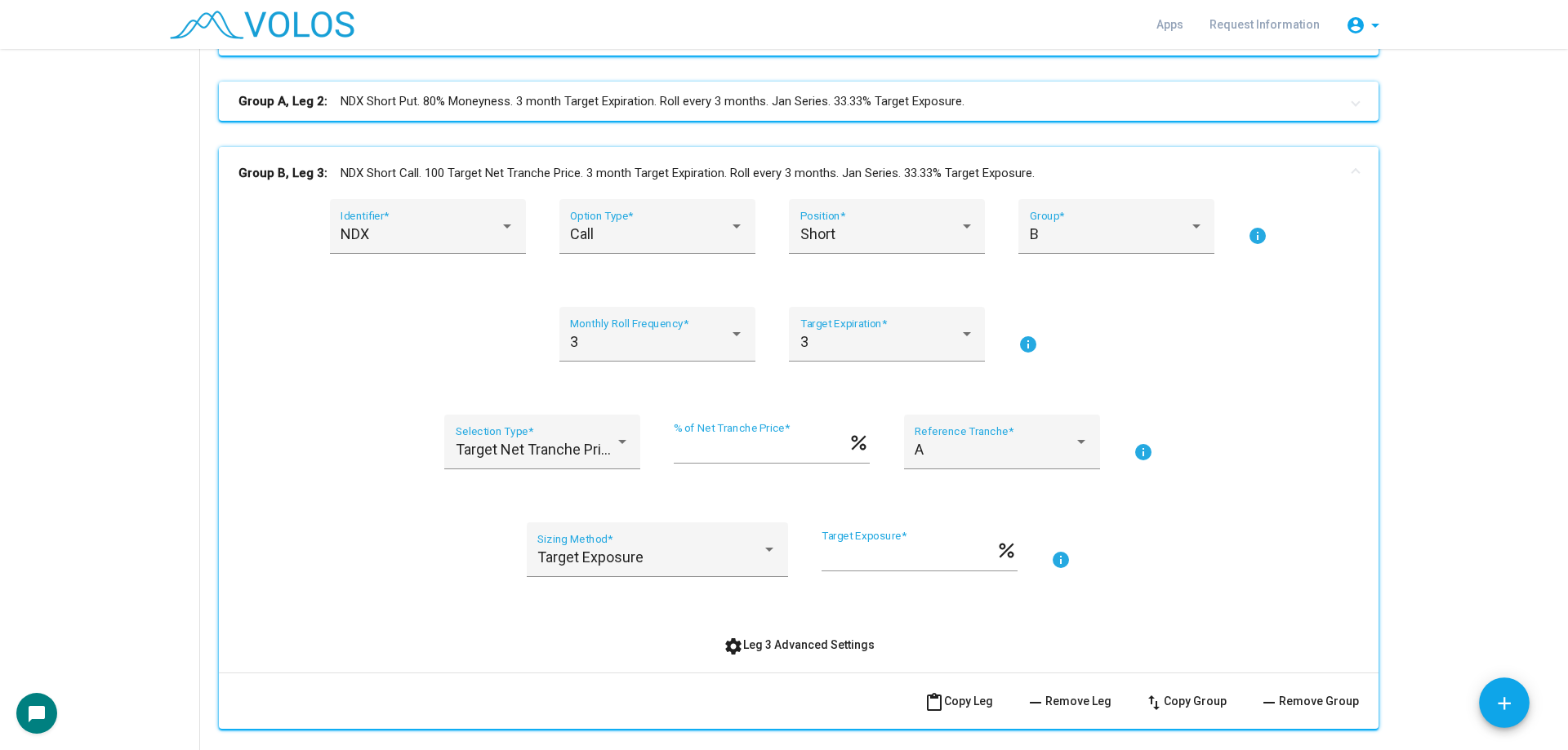
scroll to position [592, 0]
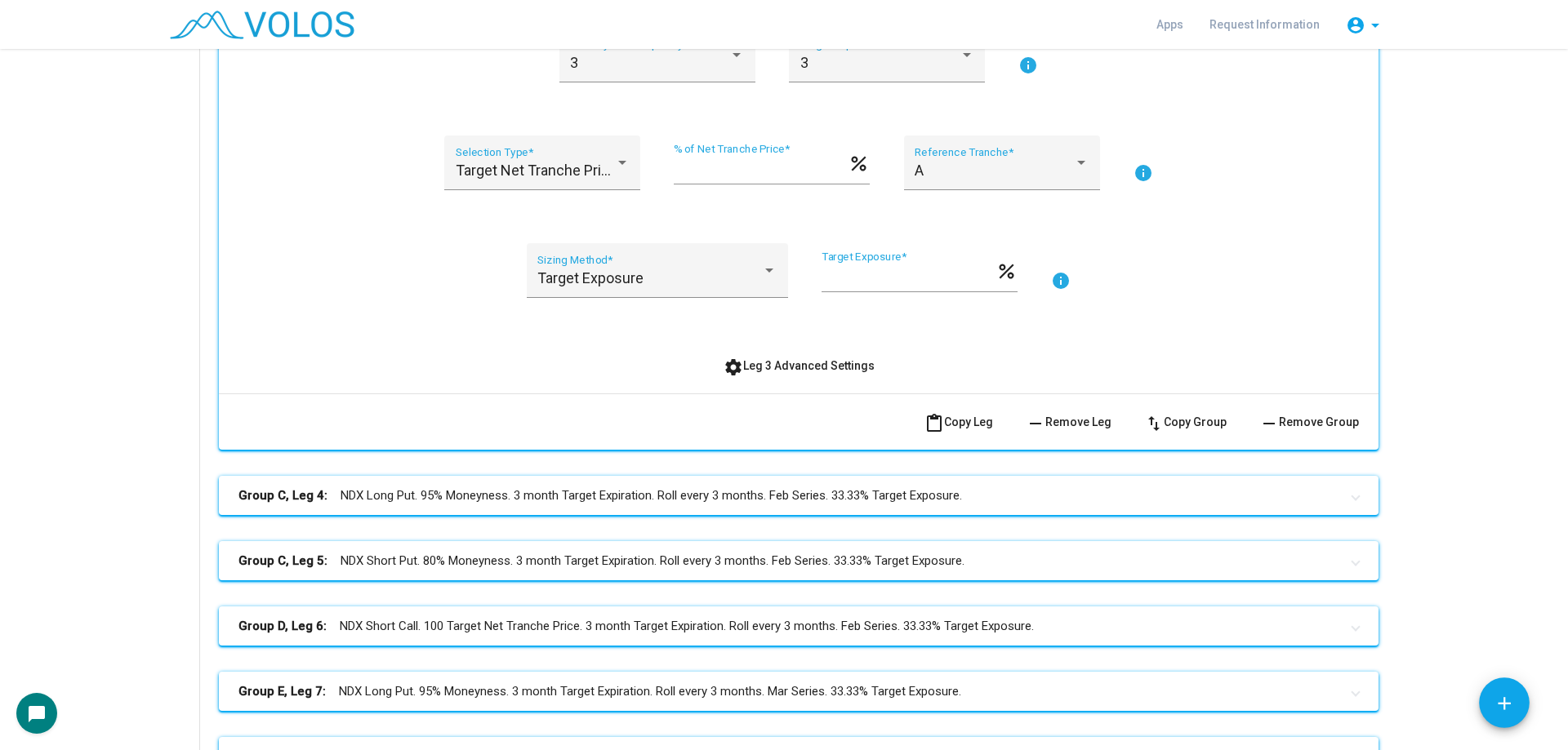
click at [748, 358] on button "settings Leg 3 Advanced Settings" at bounding box center [799, 365] width 178 height 29
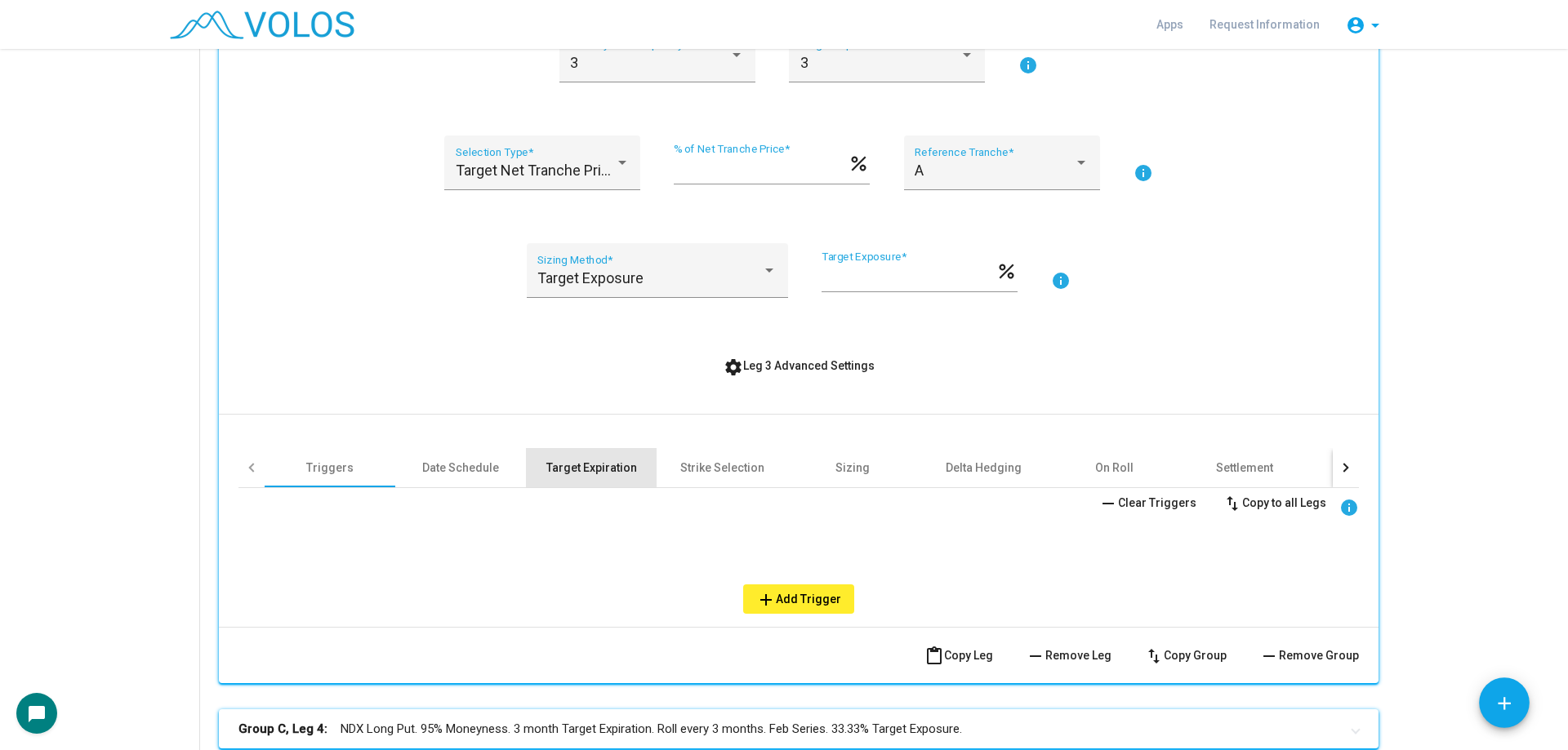
click at [579, 463] on div "Target Expiration" at bounding box center [592, 468] width 91 height 16
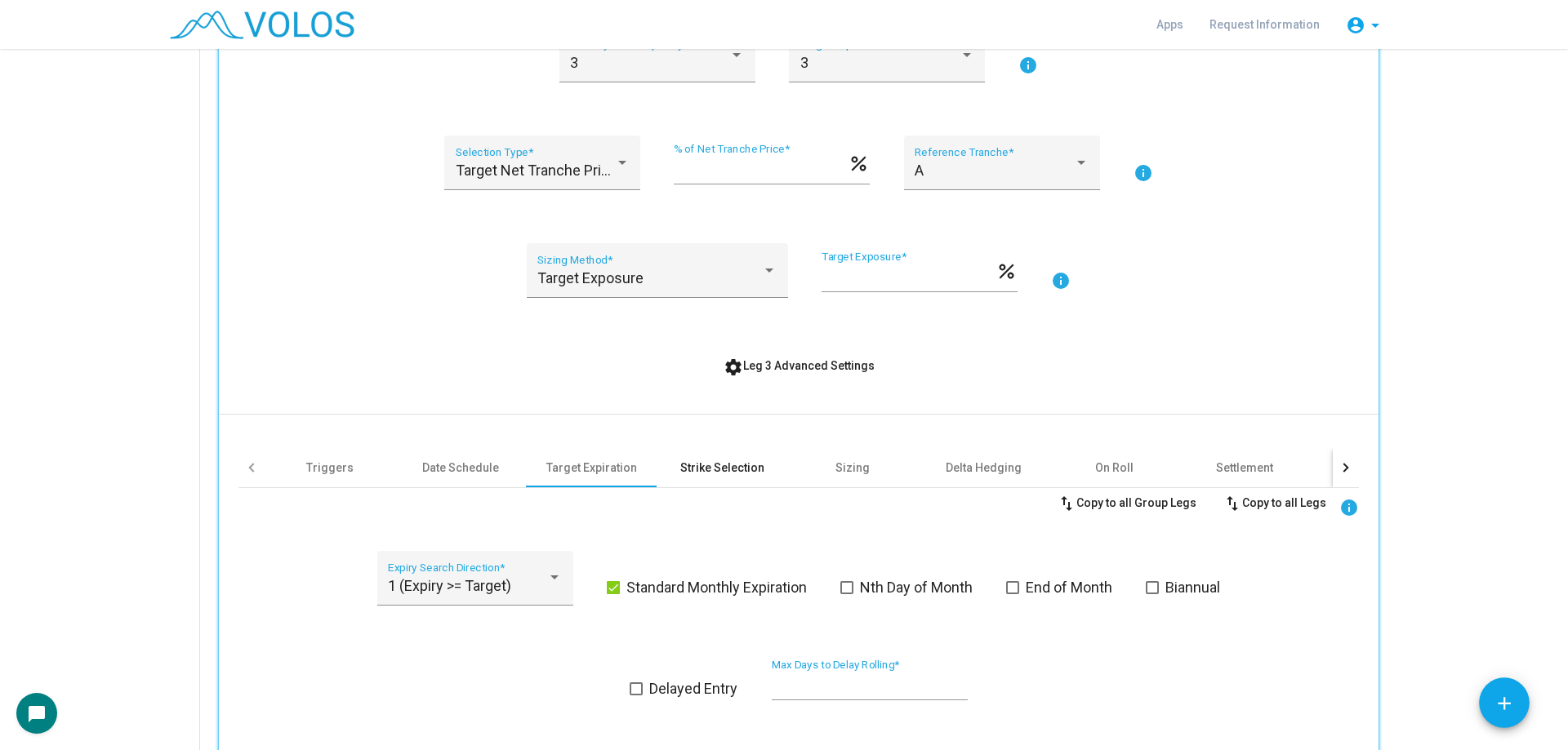
click at [701, 456] on div "Strike Selection" at bounding box center [722, 468] width 131 height 39
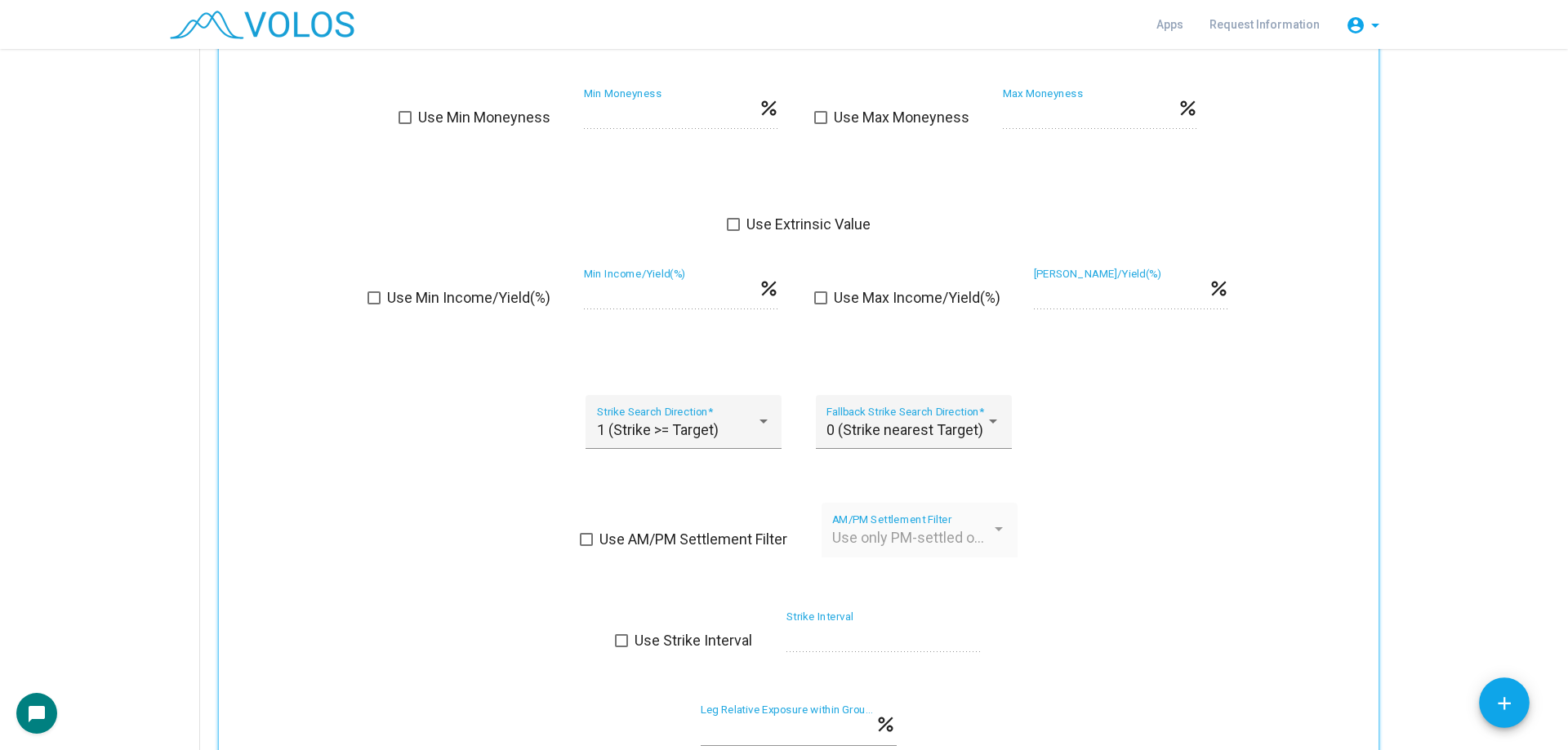
scroll to position [755, 0]
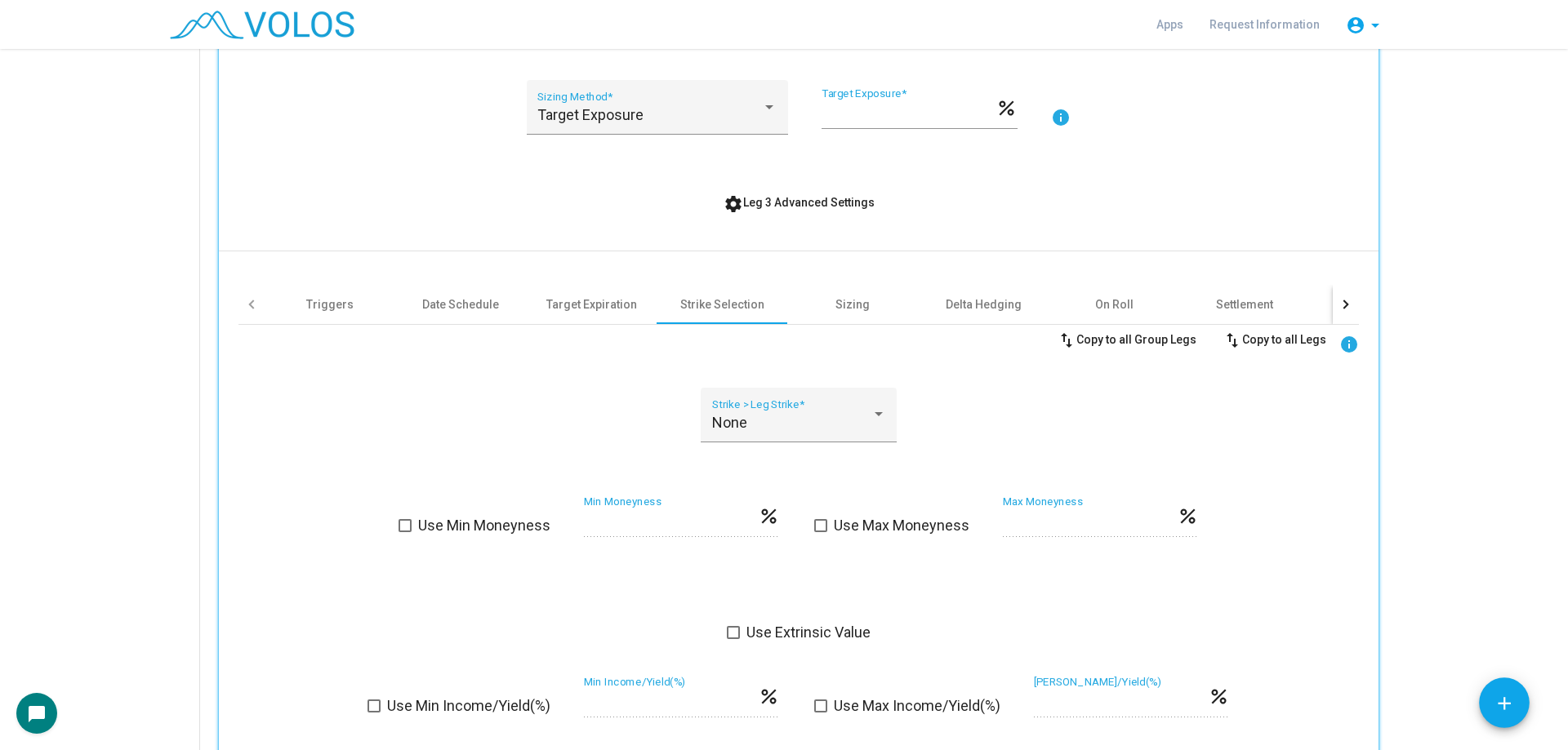
click at [792, 199] on span "settings Leg 3 Advanced Settings" at bounding box center [799, 202] width 151 height 13
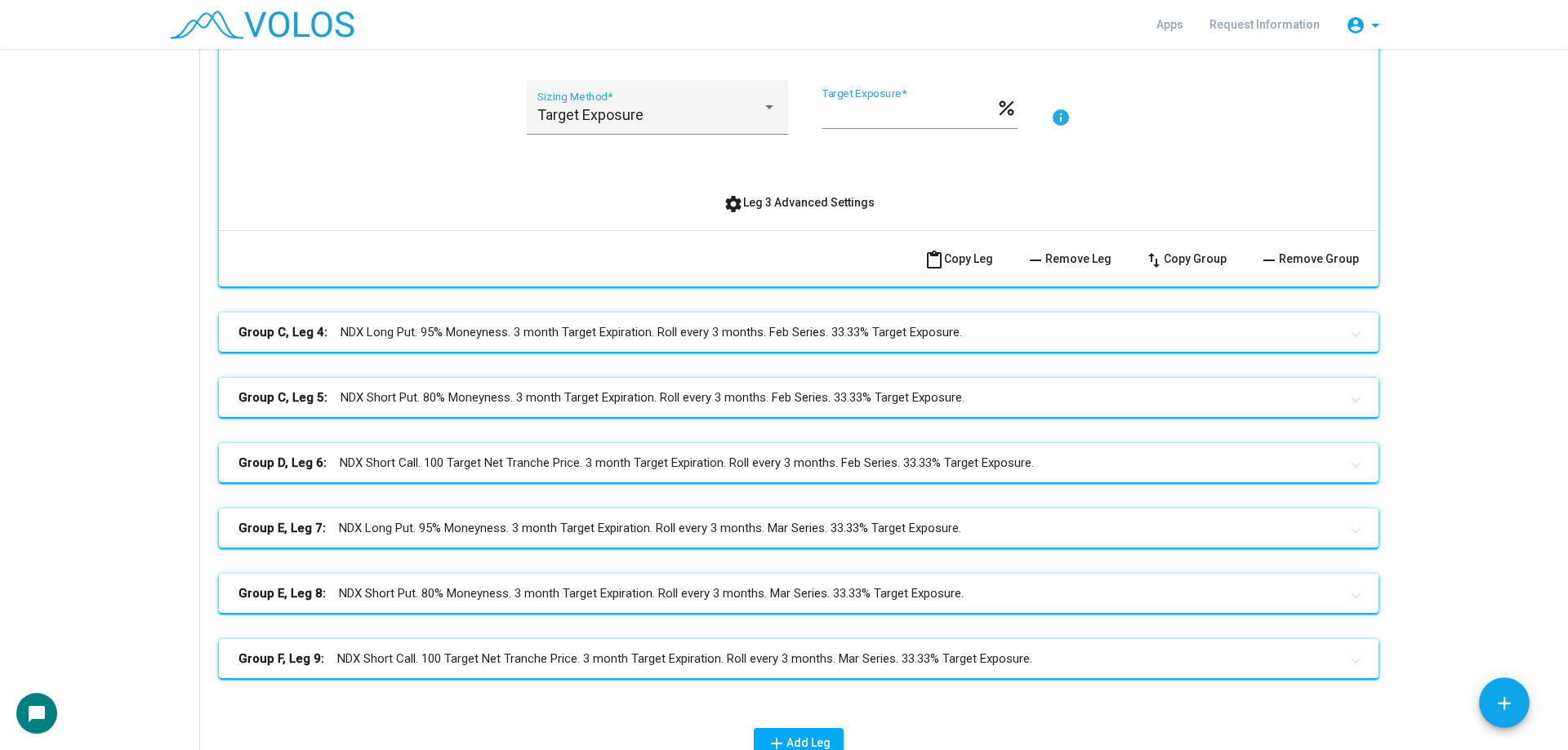
scroll to position [265, 0]
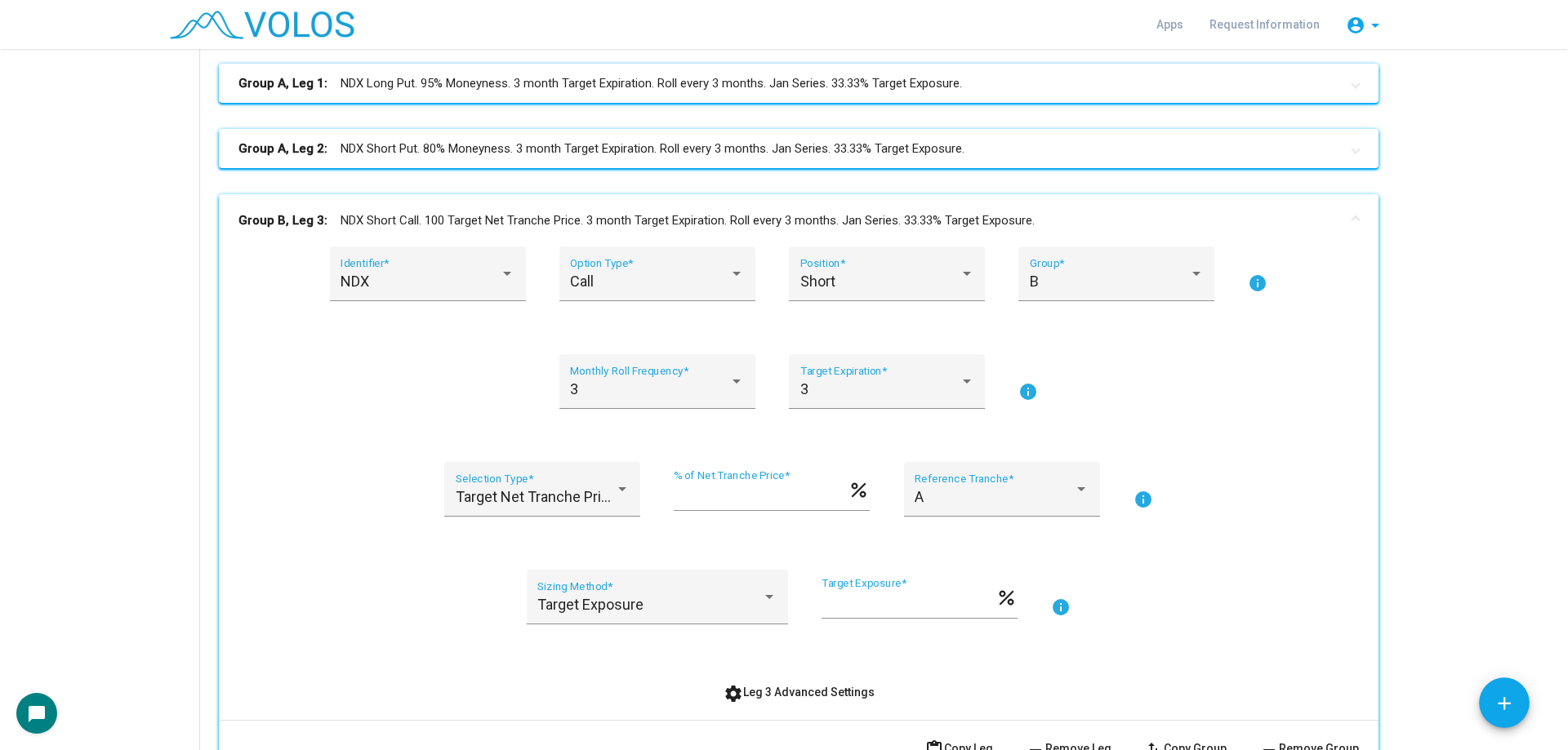
click at [556, 211] on mat-panel-title "Group B, Leg 3: NDX Short Call. 100 Target Net Tranche Price. 3 month Target Ex…" at bounding box center [788, 221] width 1101 height 19
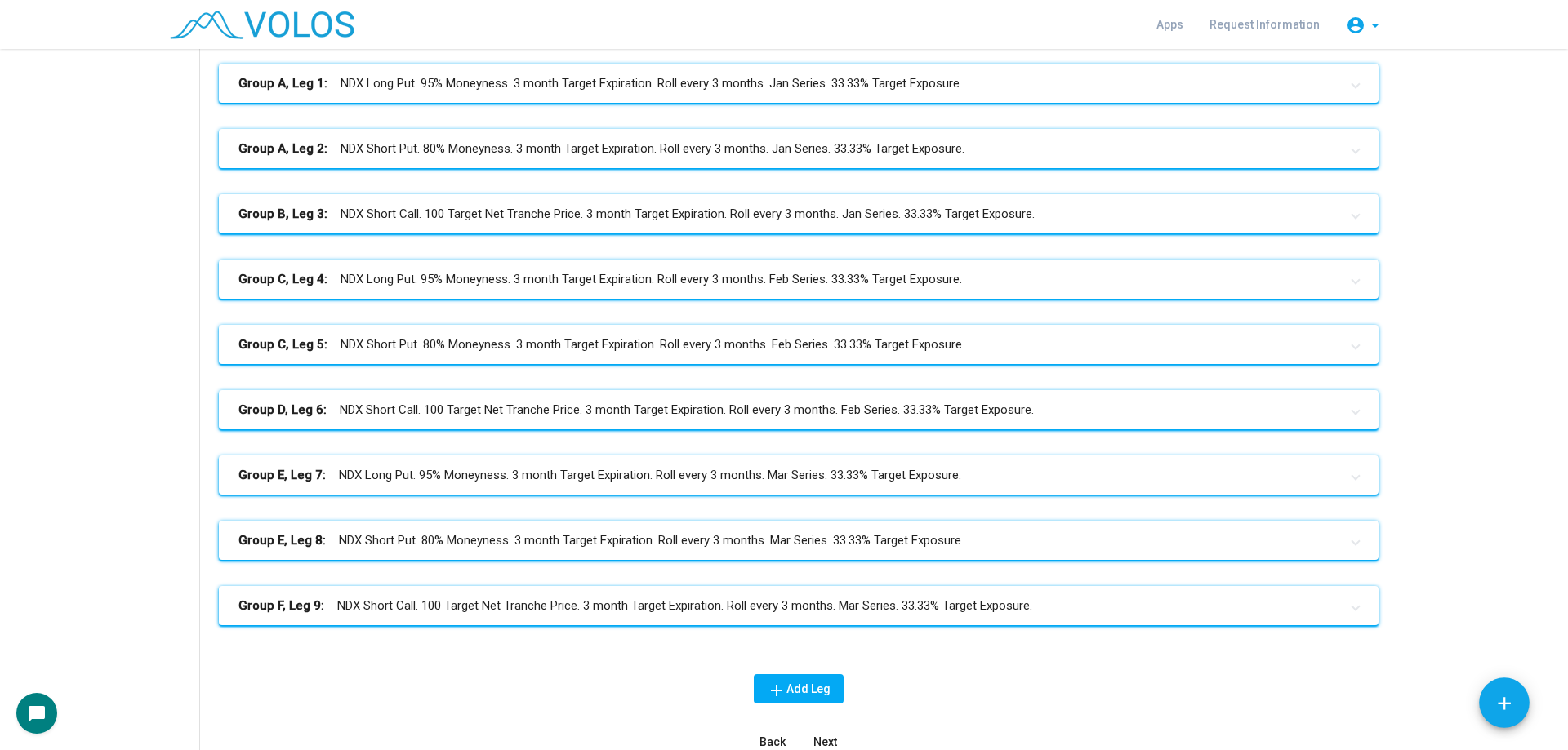
click at [526, 629] on div "Group A, Leg 1: NDX Long Put. 95% Moneyness. 3 month Target Expiration. Roll ev…" at bounding box center [799, 358] width 1160 height 588
click at [537, 604] on mat-panel-title "Group F, Leg 9: NDX Short Call. 100 Target Net Tranche Price. 3 month Target Ex…" at bounding box center [788, 606] width 1101 height 19
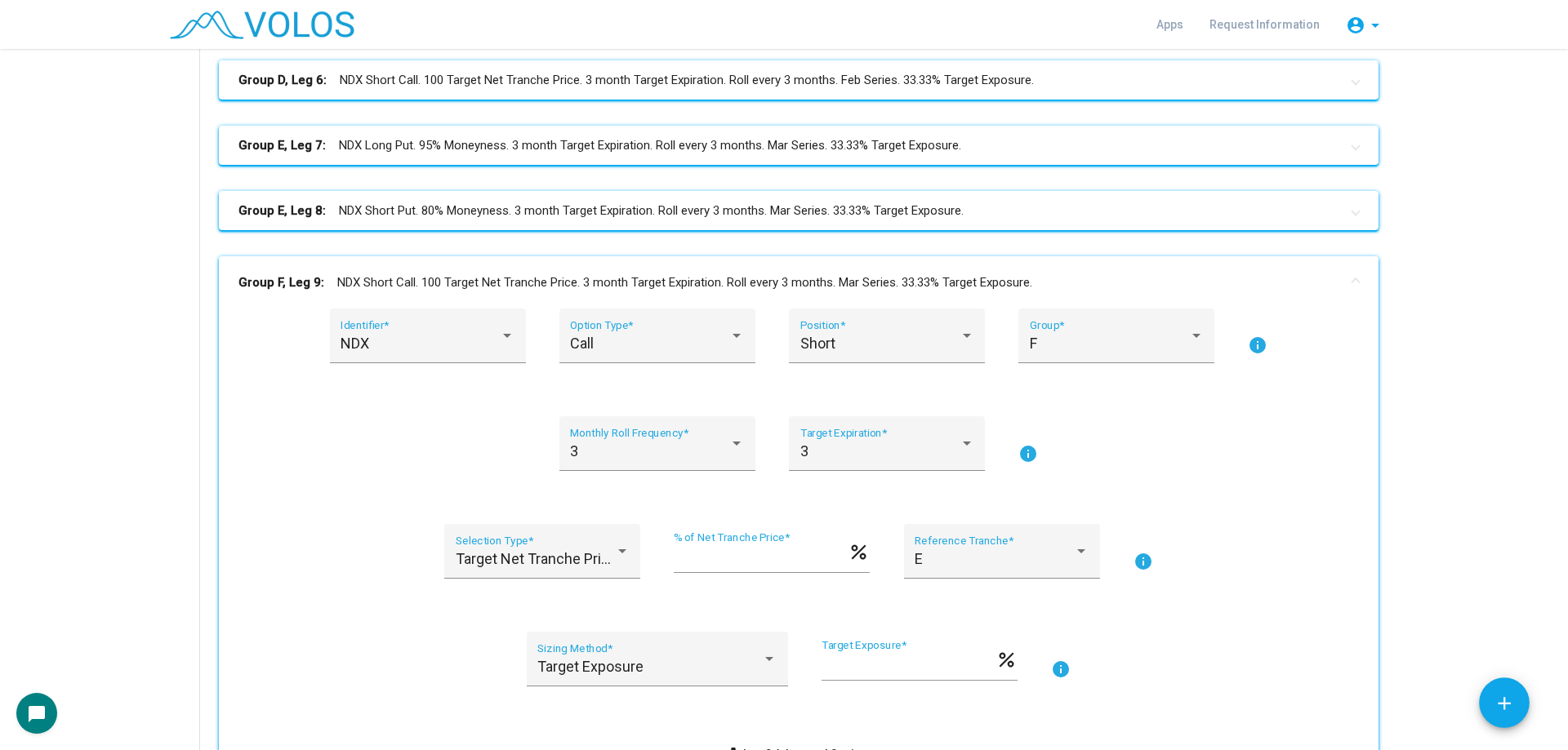
scroll to position [837, 0]
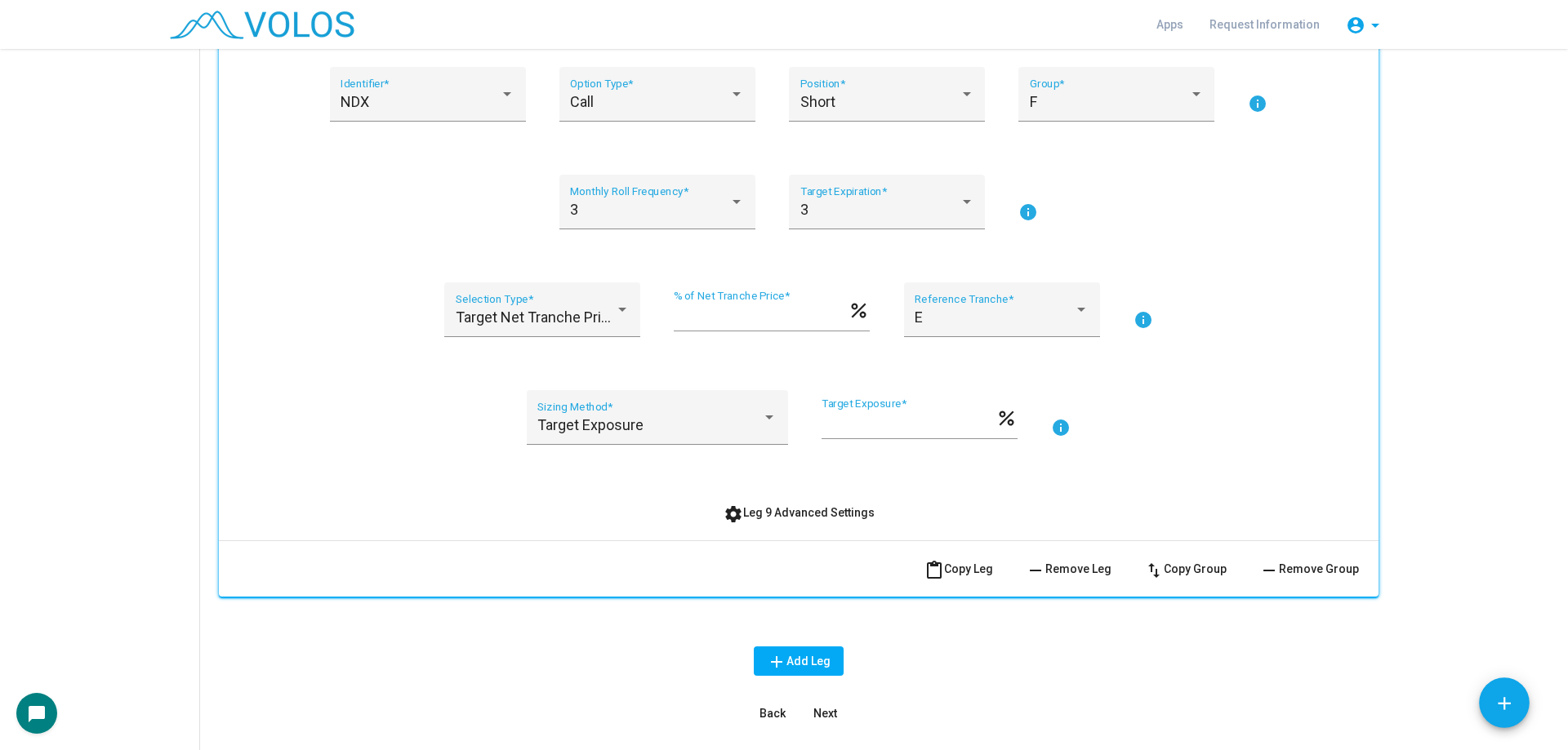
click at [767, 492] on div "NDX Identifier * Call Option Type * Short Position * F Group * info 3 Monthly R…" at bounding box center [798, 297] width 1120 height 461
click at [786, 520] on button "settings Leg 9 Advanced Settings" at bounding box center [799, 513] width 178 height 29
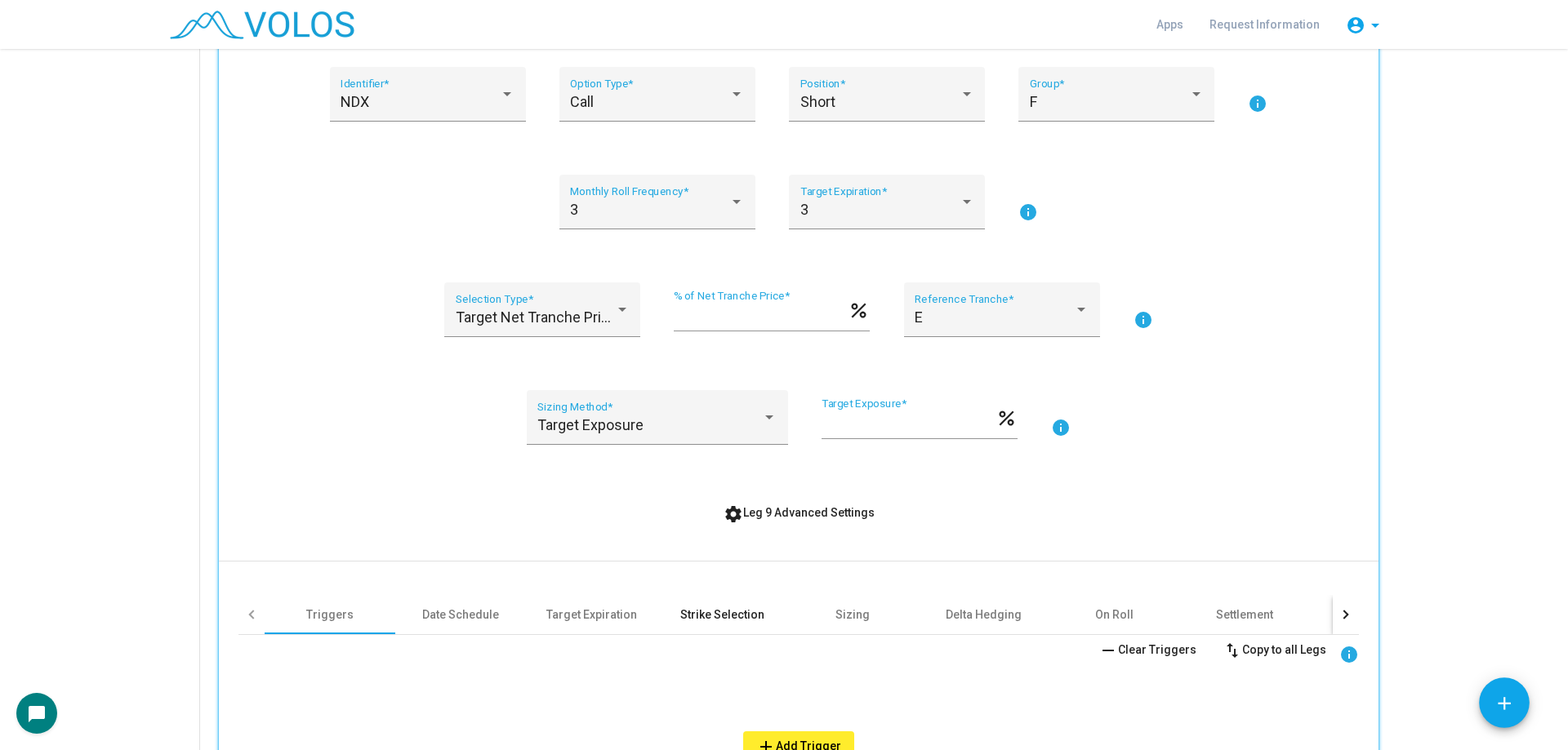
click at [695, 611] on div "Strike Selection" at bounding box center [722, 614] width 84 height 16
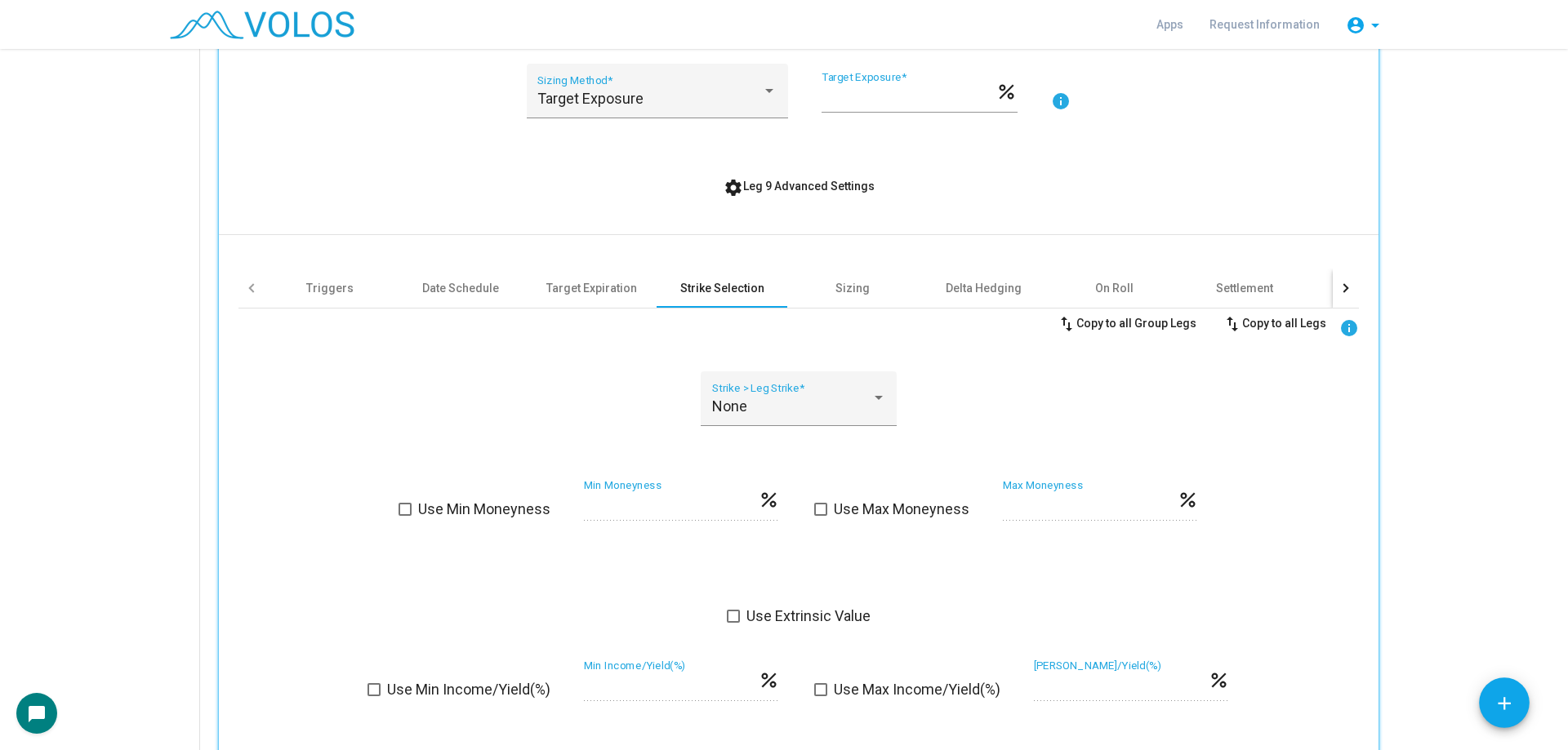
scroll to position [1572, 0]
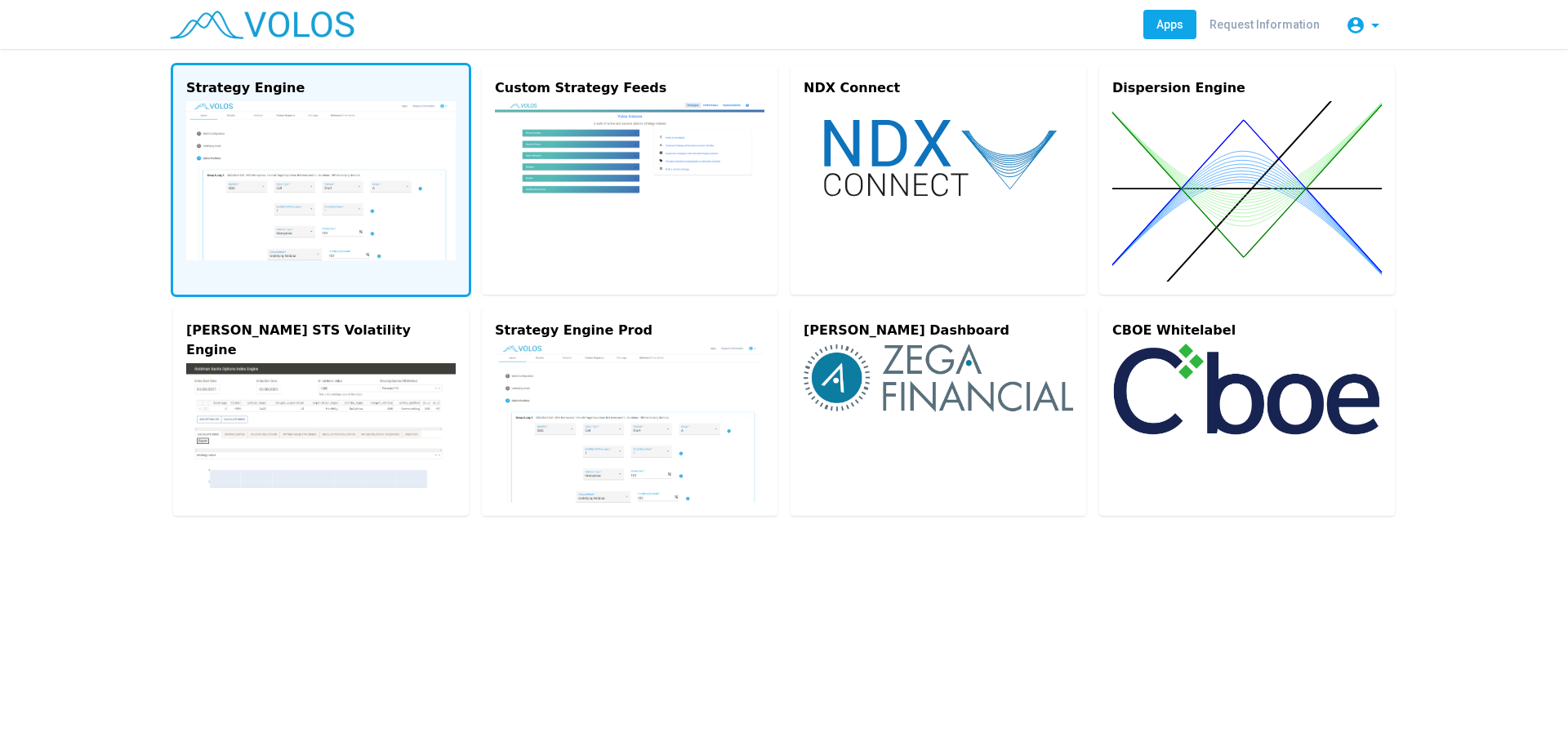
drag, startPoint x: 282, startPoint y: 94, endPoint x: 298, endPoint y: 81, distance: 20.6
click at [284, 94] on div "Strategy Engine" at bounding box center [321, 88] width 269 height 20
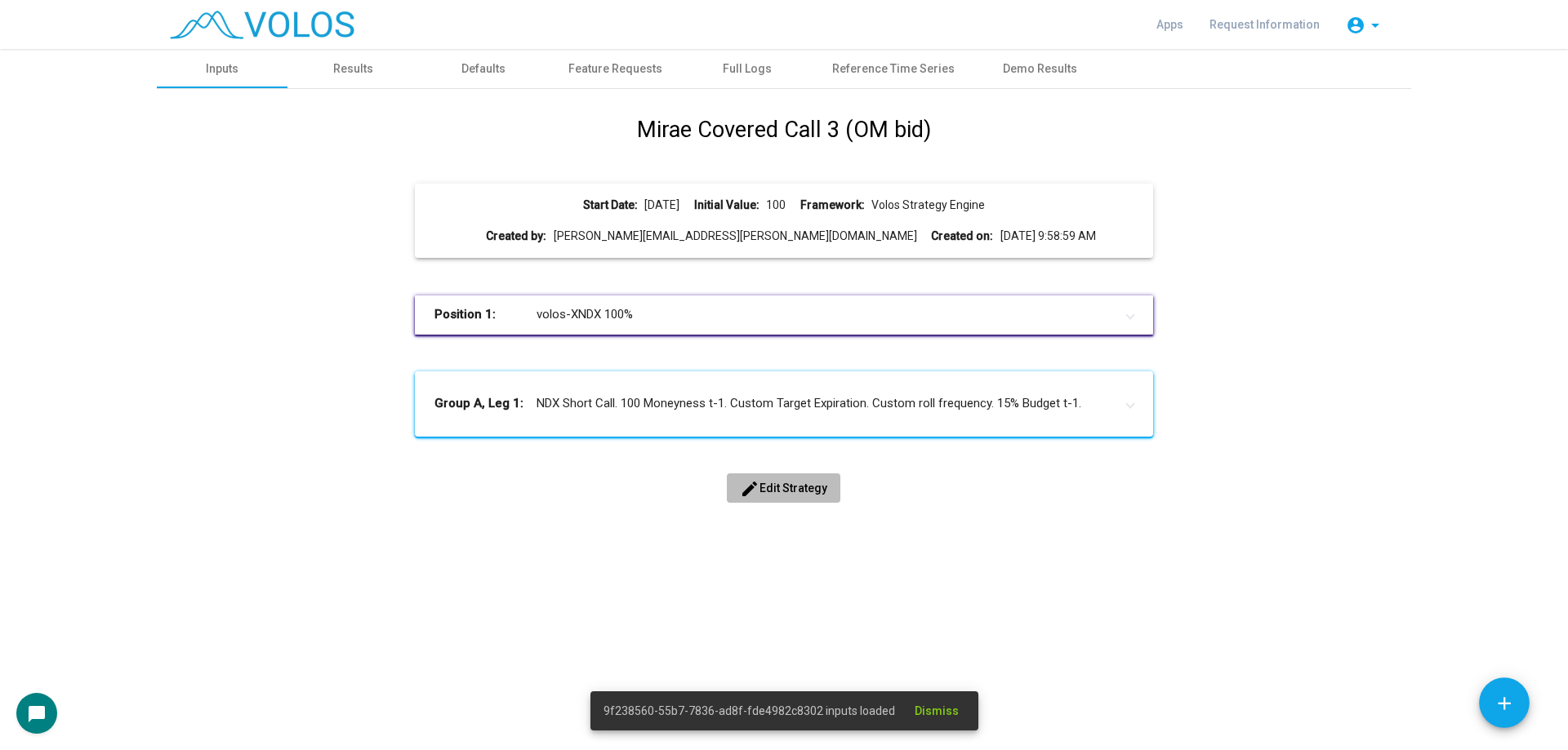
click at [775, 488] on span "edit Edit Strategy" at bounding box center [783, 488] width 87 height 13
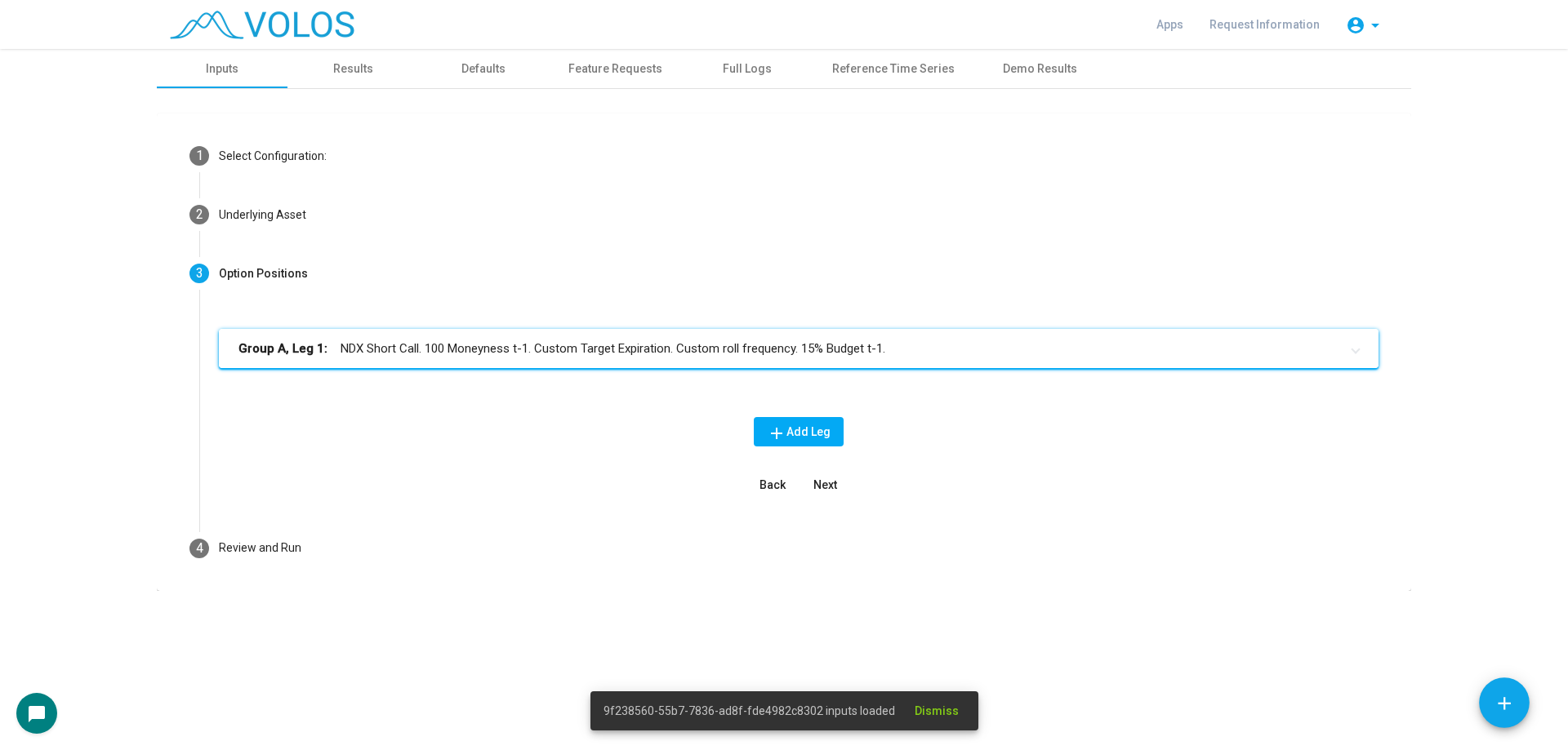
click at [616, 367] on mat-expansion-panel-header "Group A, Leg 1: NDX Short Call. 100 Moneyness t-1. Custom Target Expiration. Cu…" at bounding box center [799, 348] width 1160 height 39
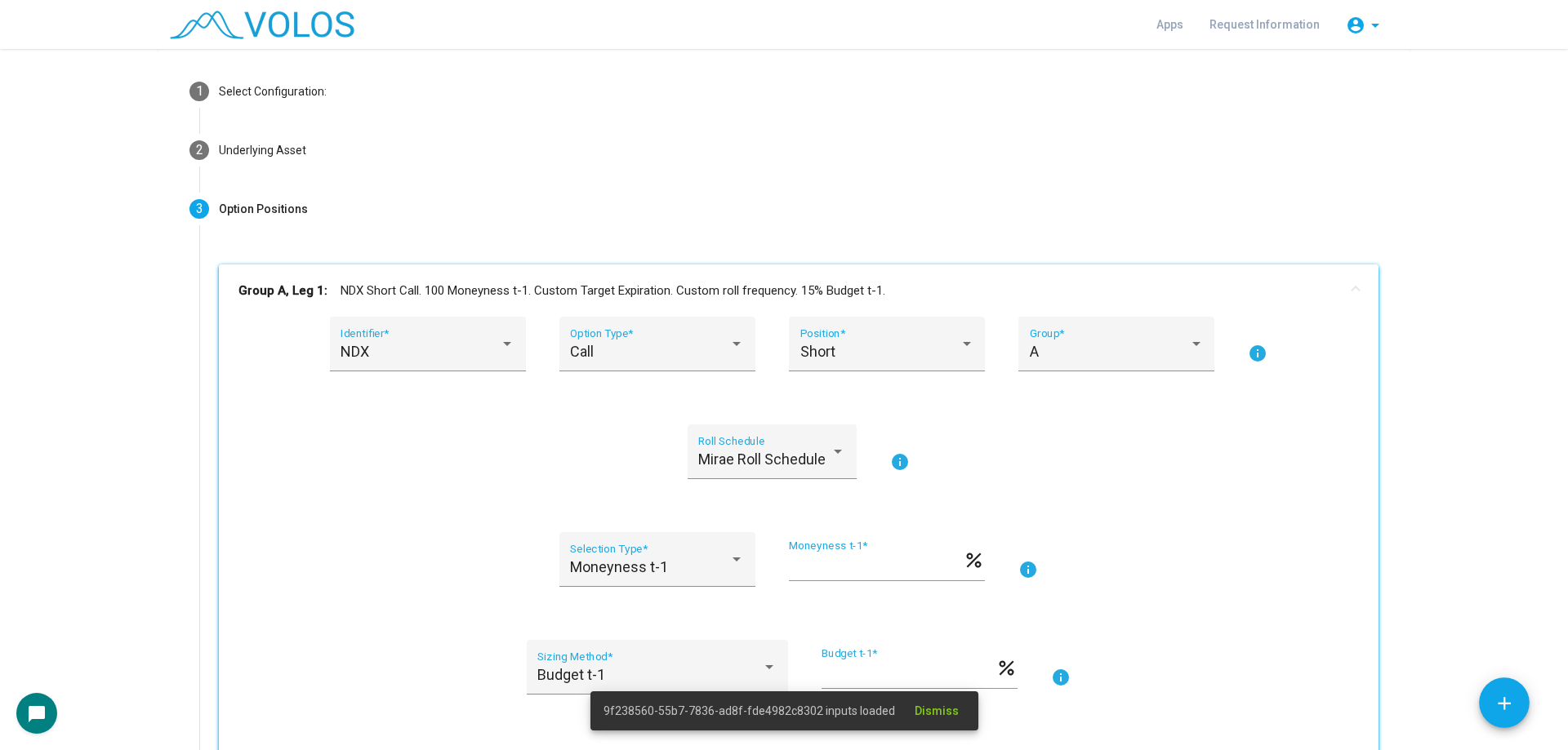
scroll to position [245, 0]
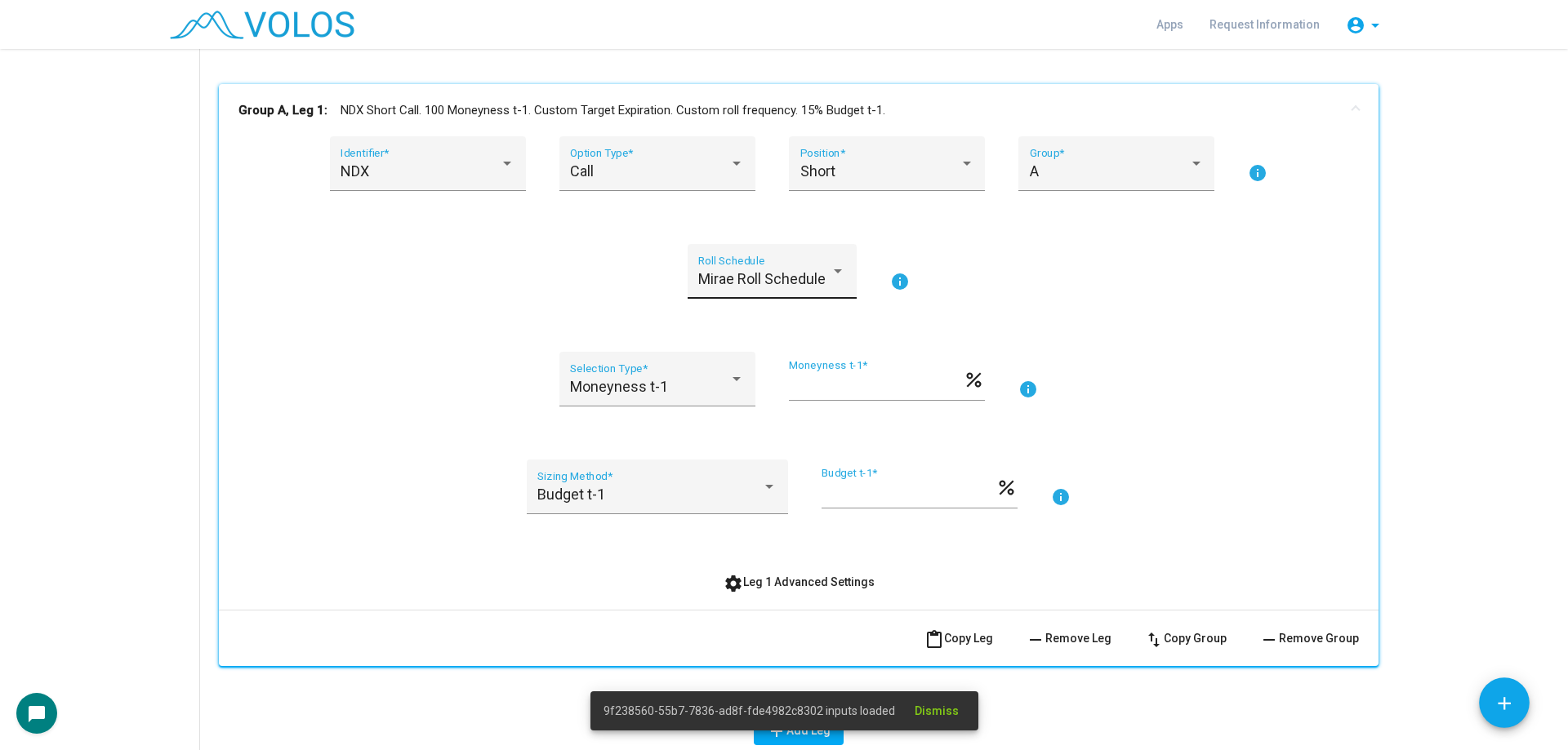
click at [767, 285] on span "Mirae Roll Schedule" at bounding box center [761, 279] width 127 height 17
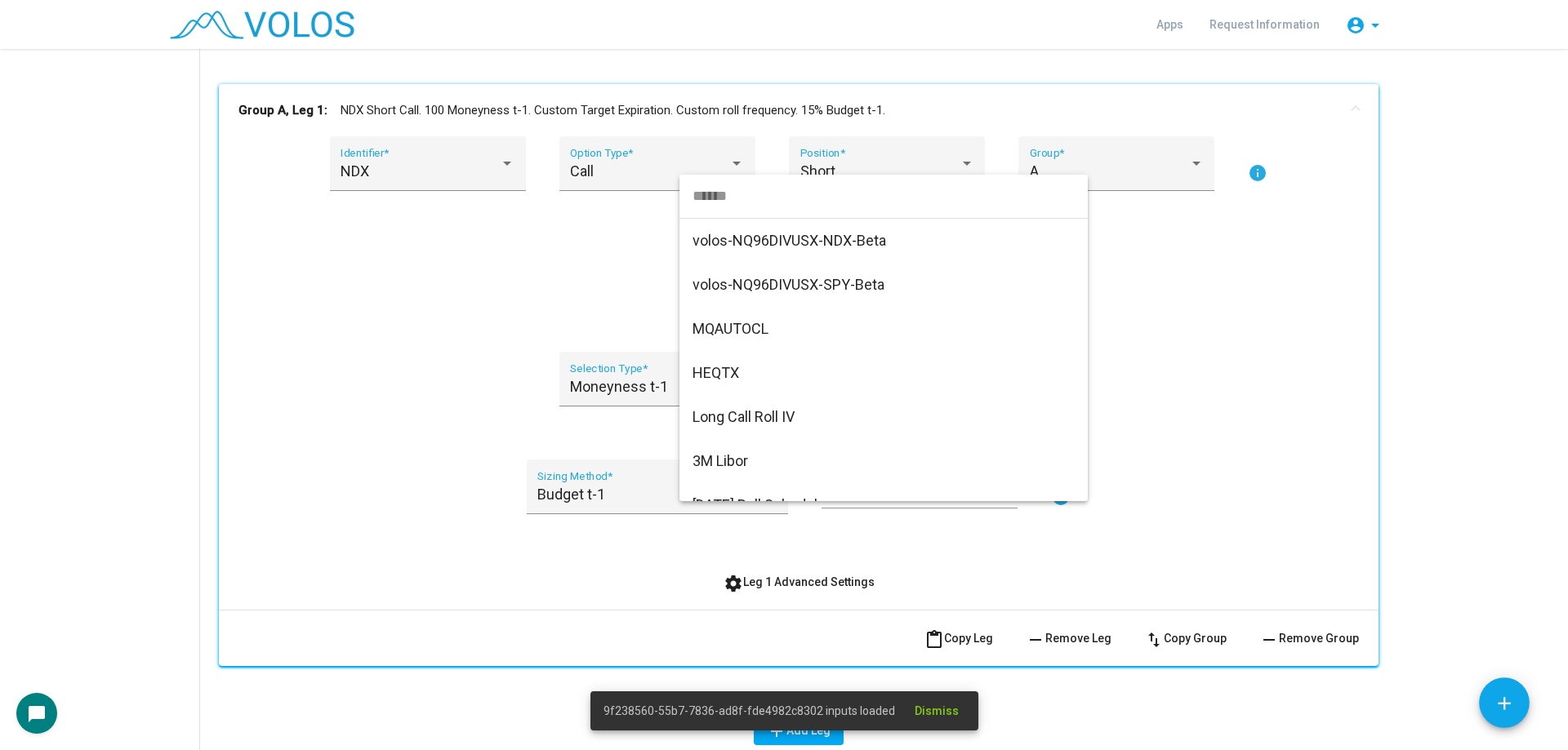
scroll to position [15084, 0]
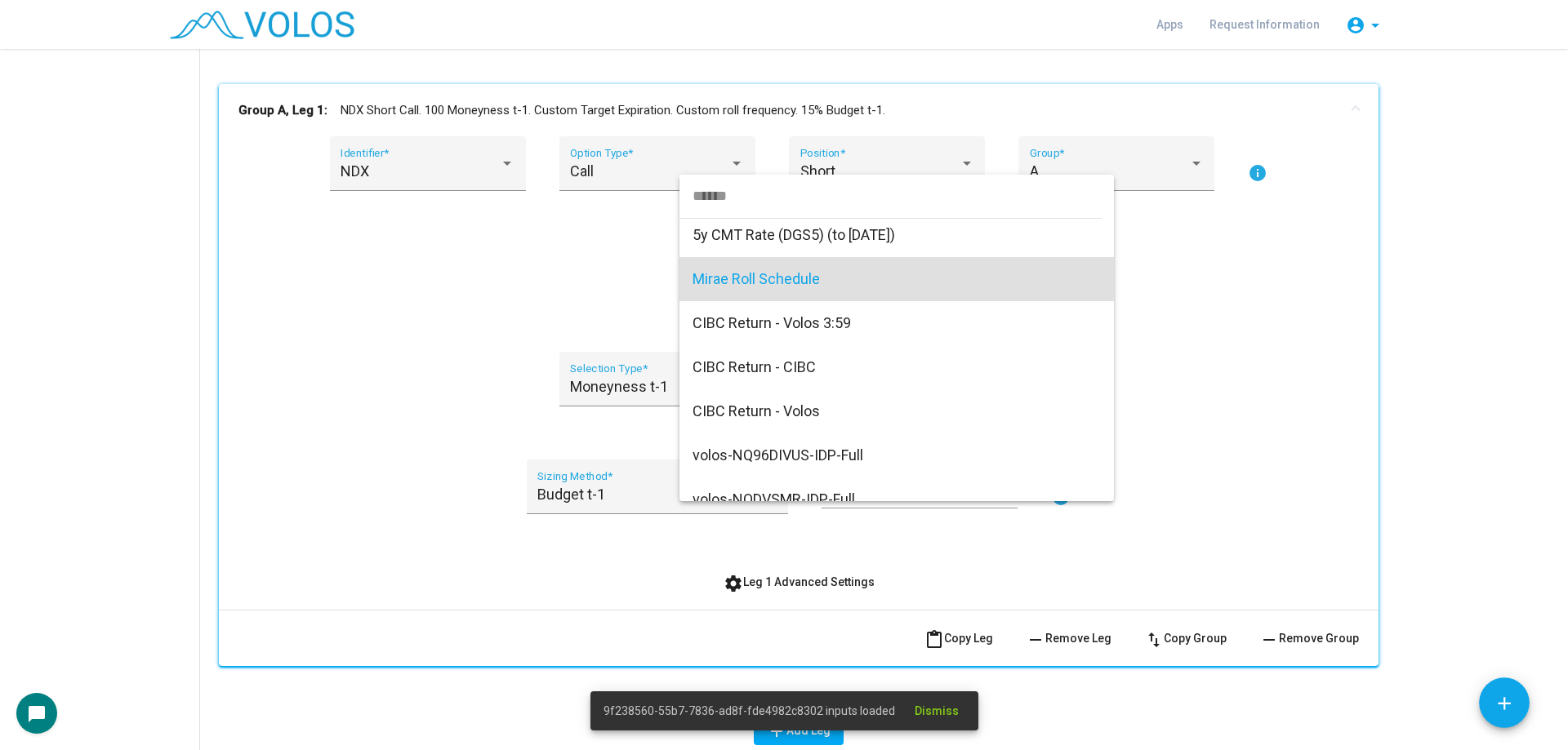
click at [725, 278] on span "Mirae Roll Schedule" at bounding box center [896, 279] width 408 height 44
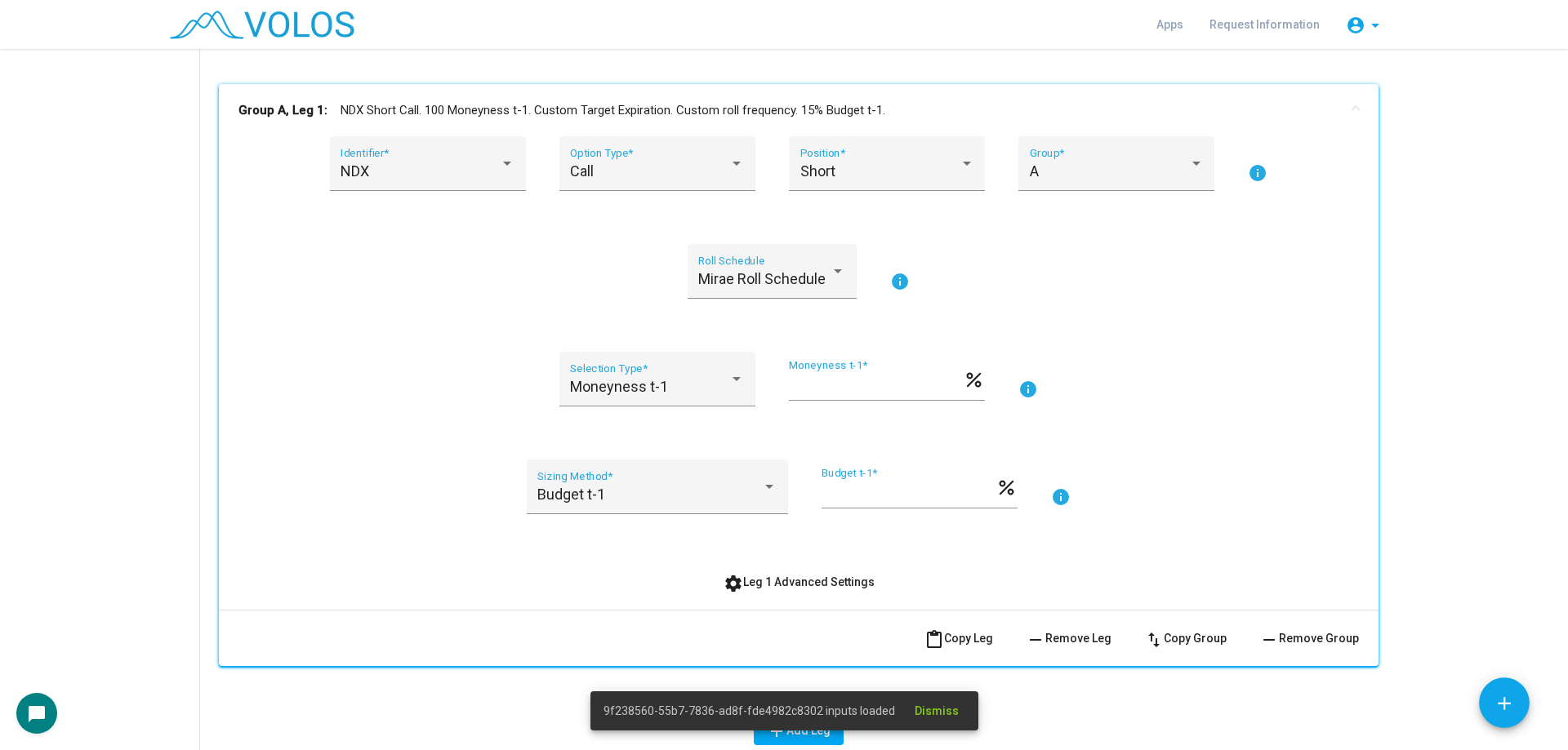
click at [599, 288] on div "Mirae Roll Schedule Roll Schedule info" at bounding box center [798, 281] width 1120 height 74
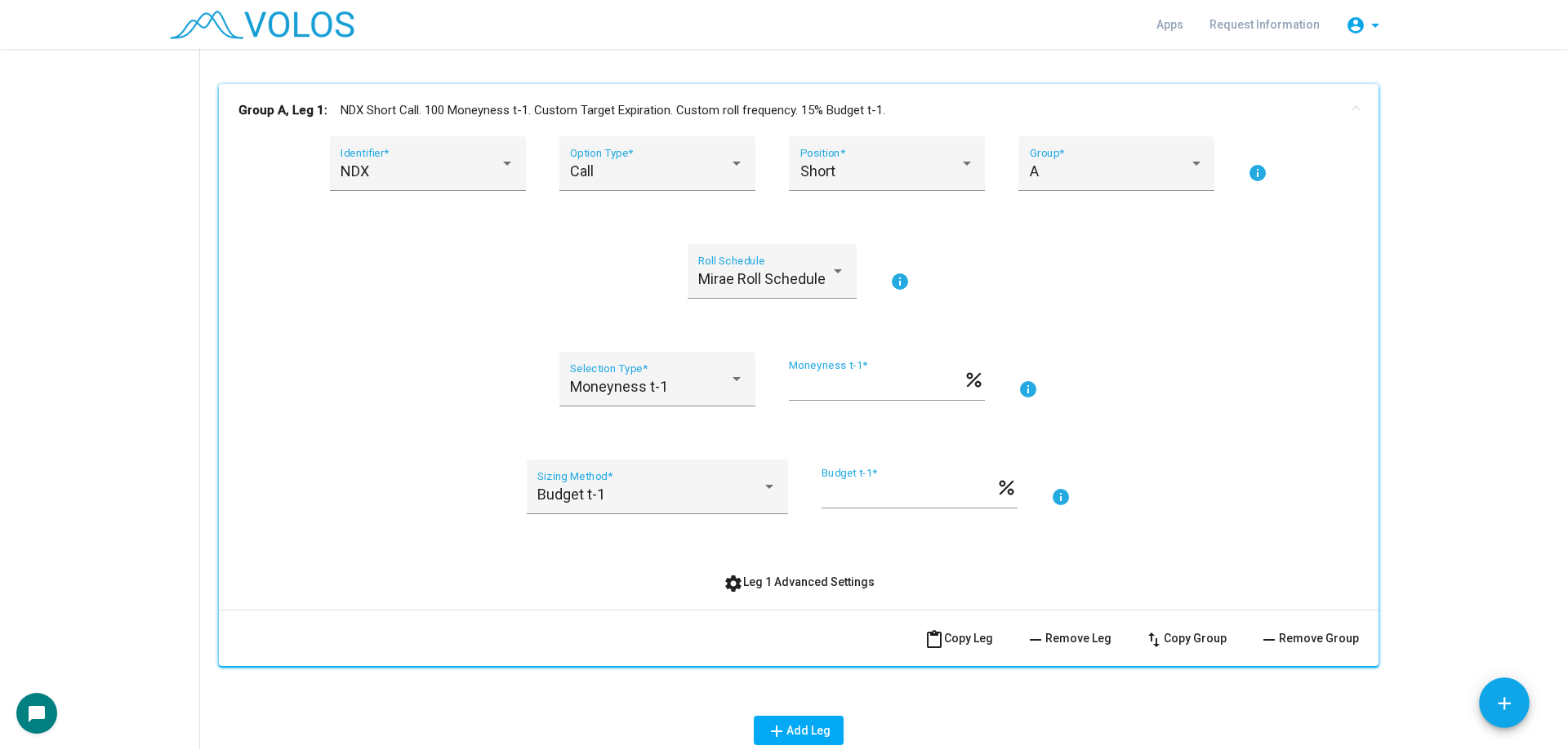
click at [603, 299] on div "Mirae Roll Schedule Roll Schedule info" at bounding box center [798, 281] width 1120 height 74
click at [822, 593] on button "settings Leg 1 Advanced Settings" at bounding box center [799, 582] width 178 height 29
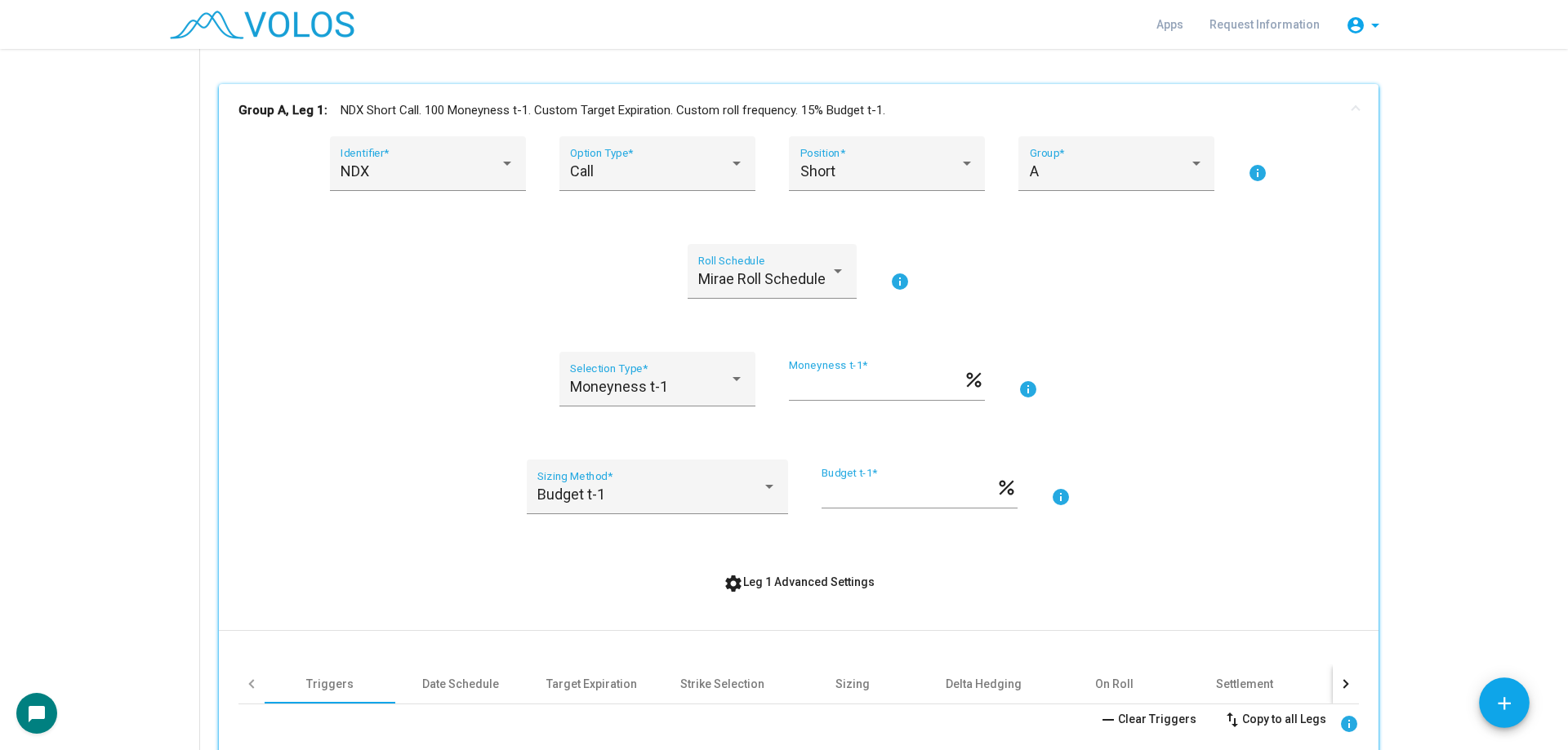
scroll to position [572, 0]
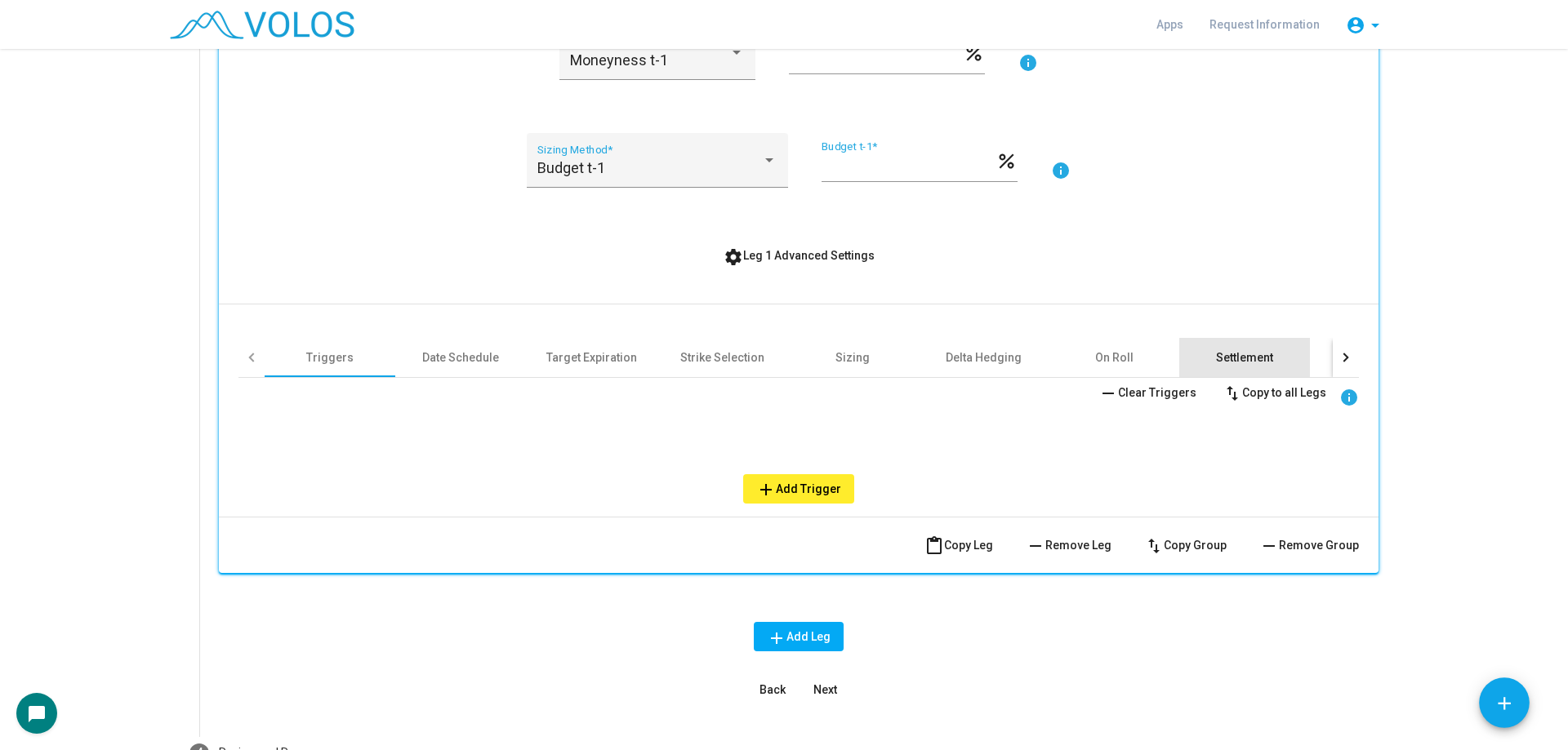
click at [1220, 352] on div "Settlement" at bounding box center [1245, 357] width 57 height 16
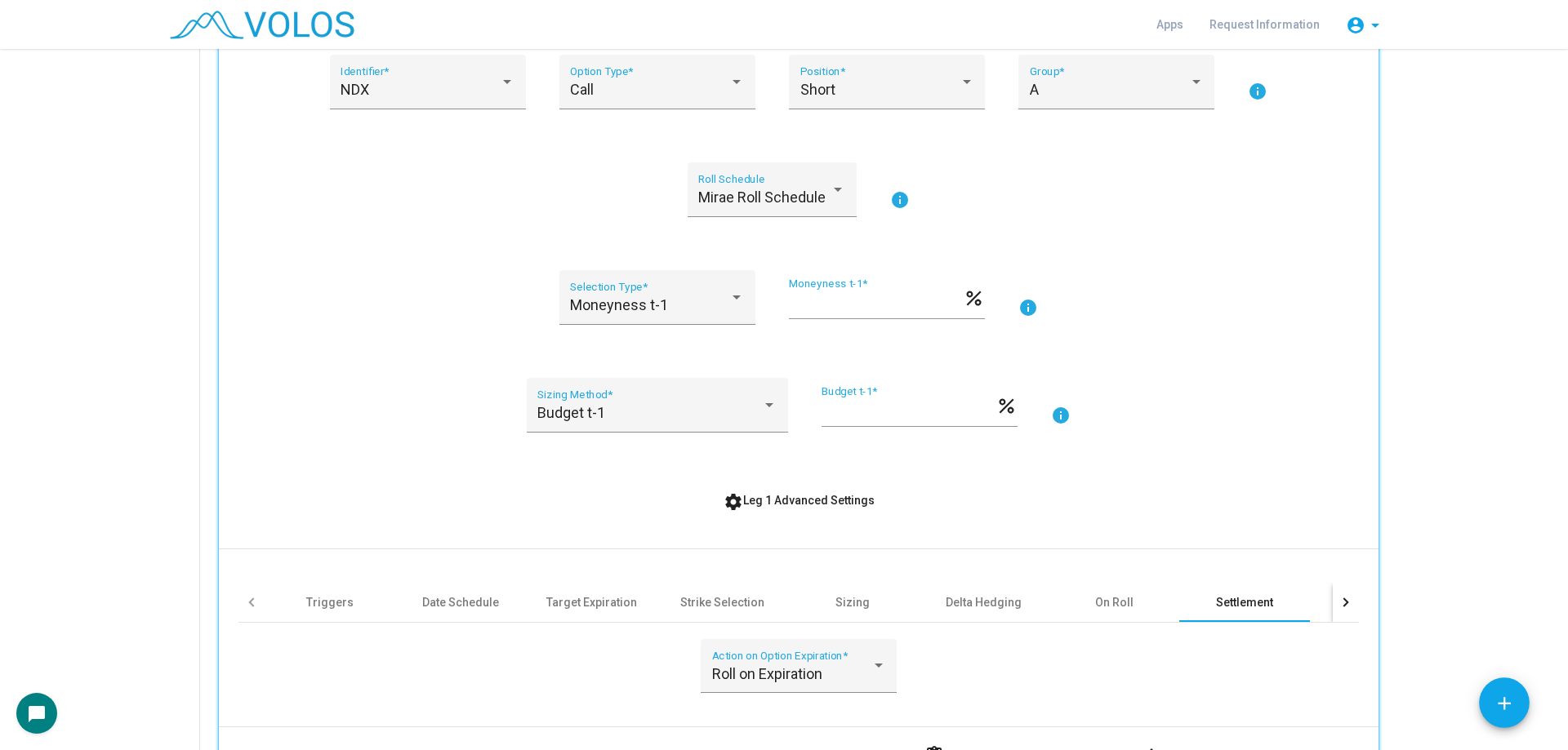
scroll to position [647, 0]
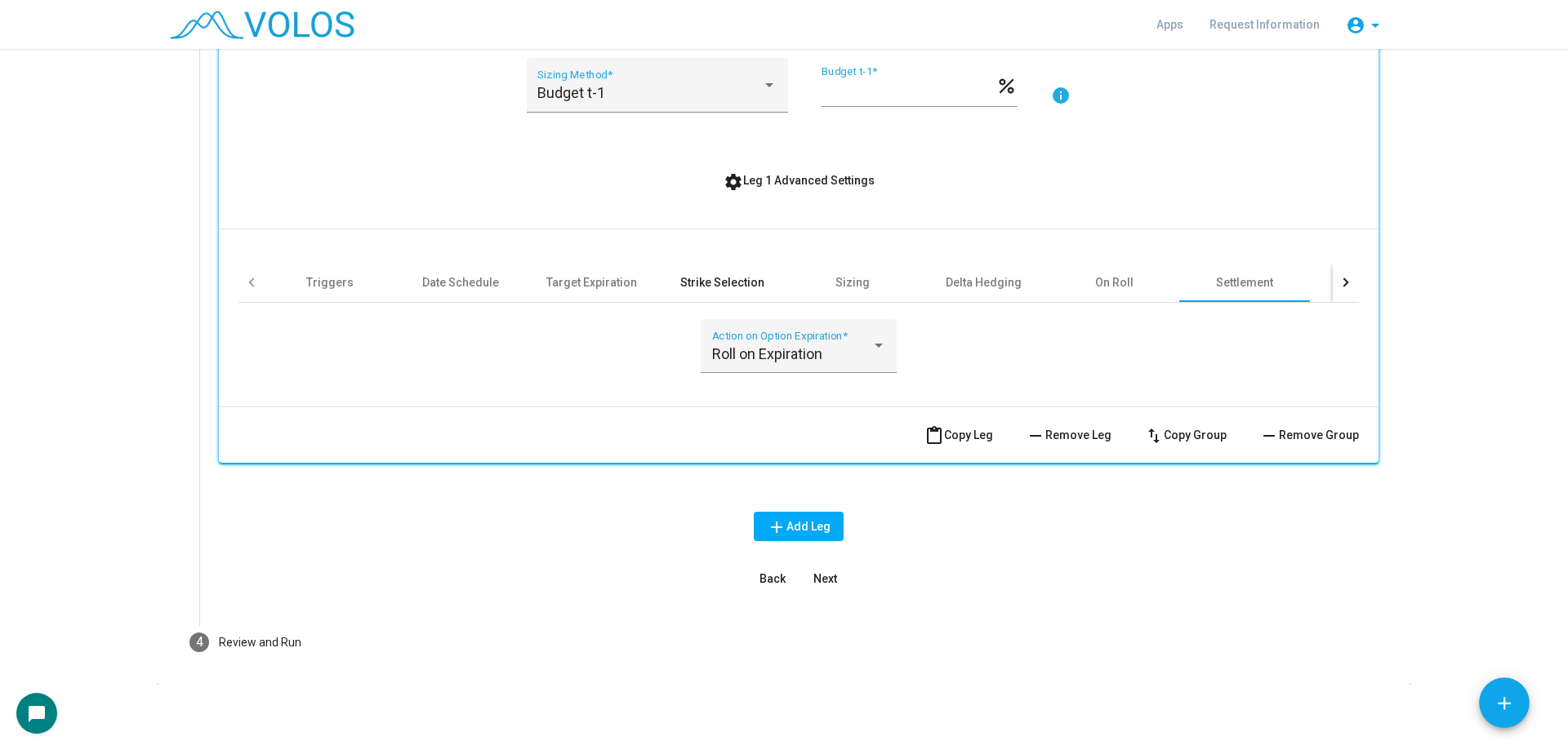
click at [662, 268] on div "Strike Selection" at bounding box center [722, 282] width 131 height 39
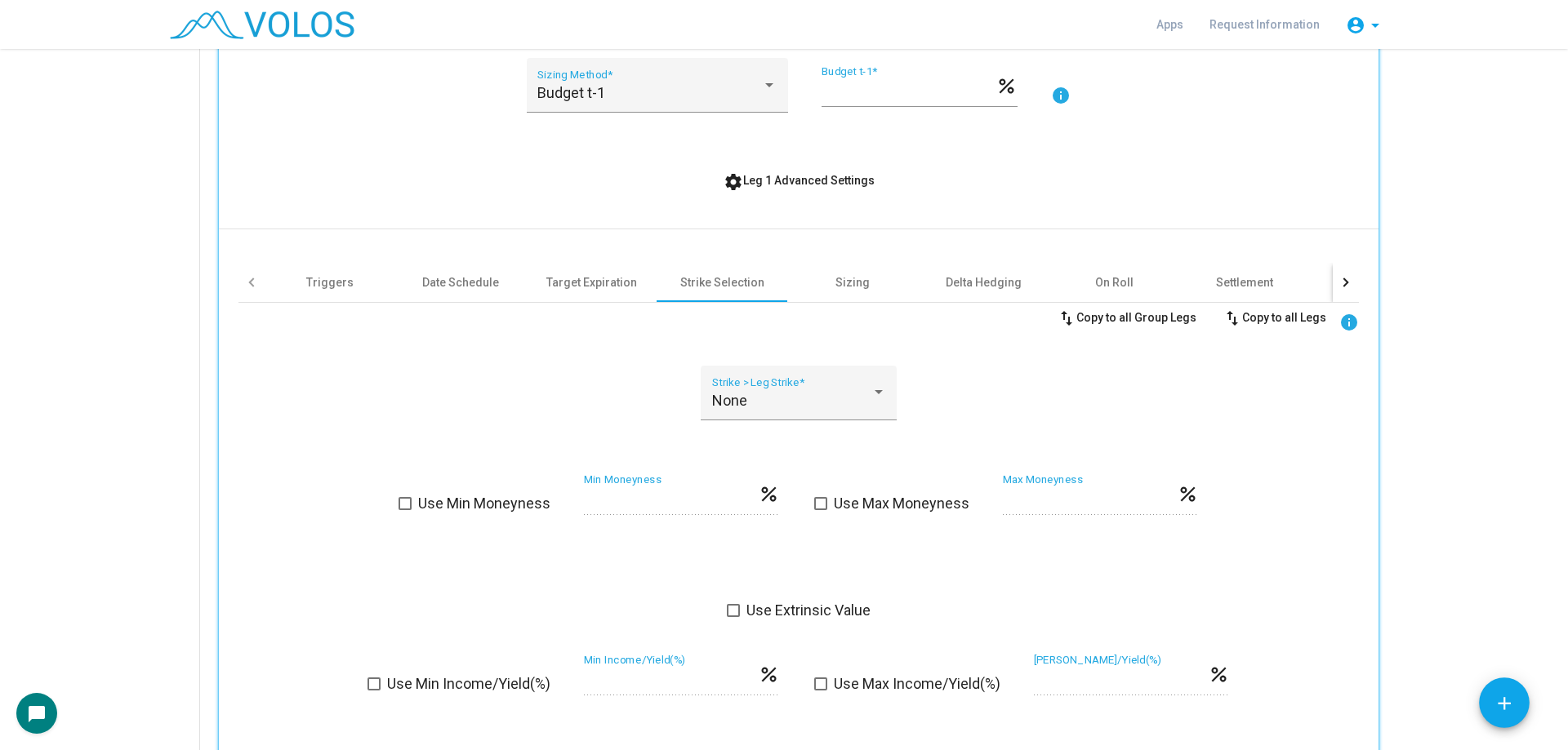
click at [1335, 276] on div at bounding box center [1346, 282] width 26 height 39
click at [1041, 277] on div "Other" at bounding box center [1006, 282] width 131 height 39
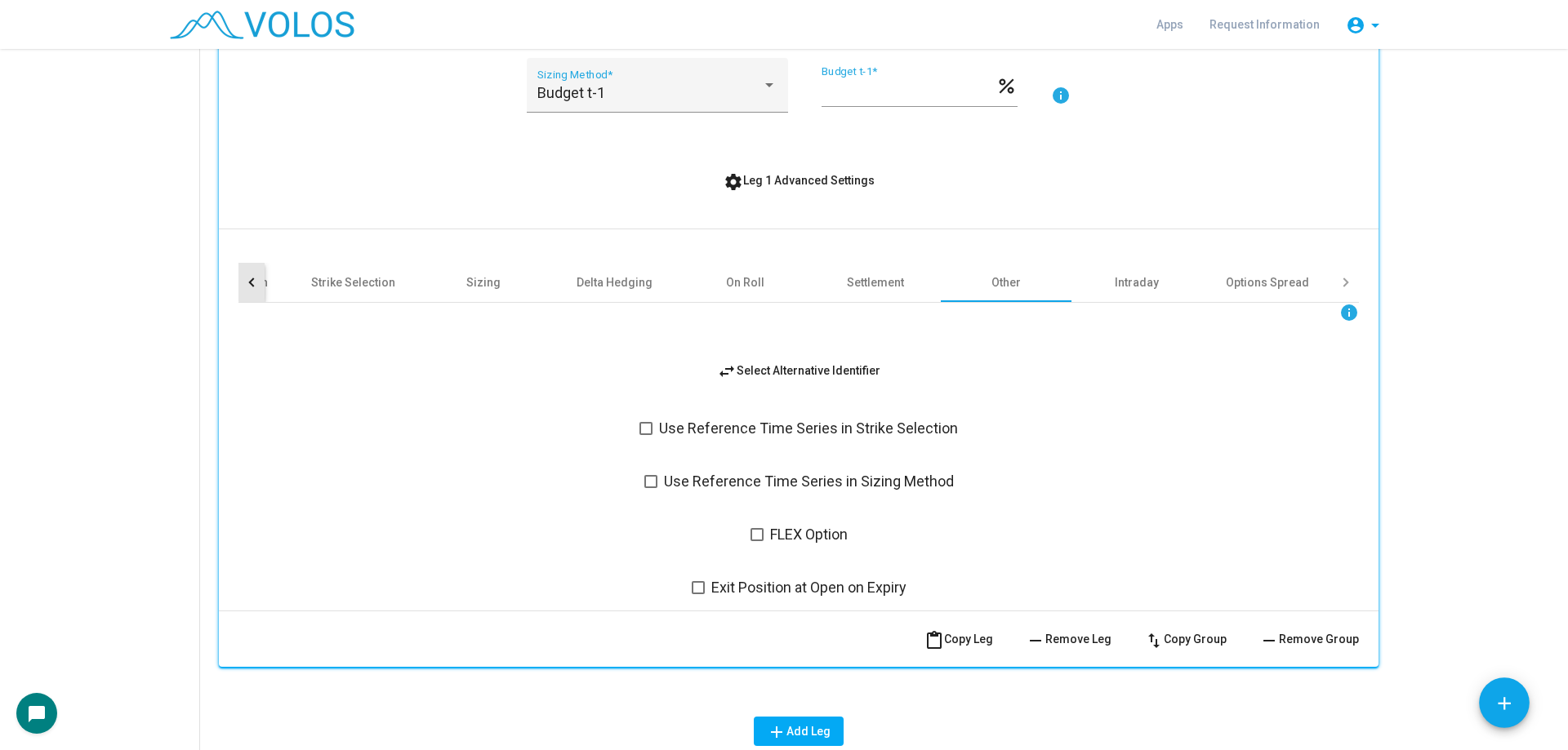
click at [252, 278] on div at bounding box center [251, 282] width 26 height 39
click at [422, 284] on div "Date Schedule" at bounding box center [460, 282] width 77 height 16
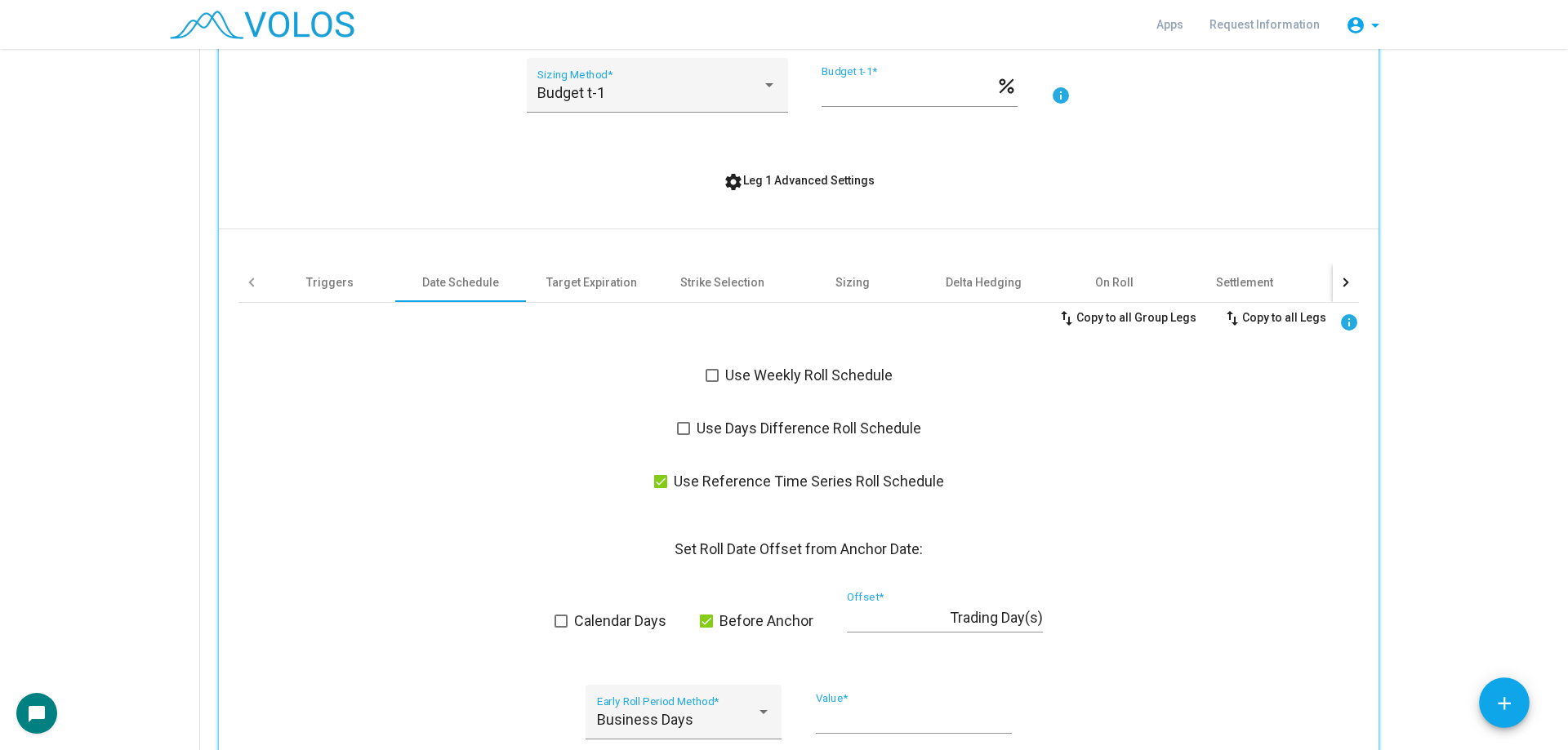
click at [729, 482] on span "Use Reference Time Series Roll Schedule" at bounding box center [809, 482] width 270 height 20
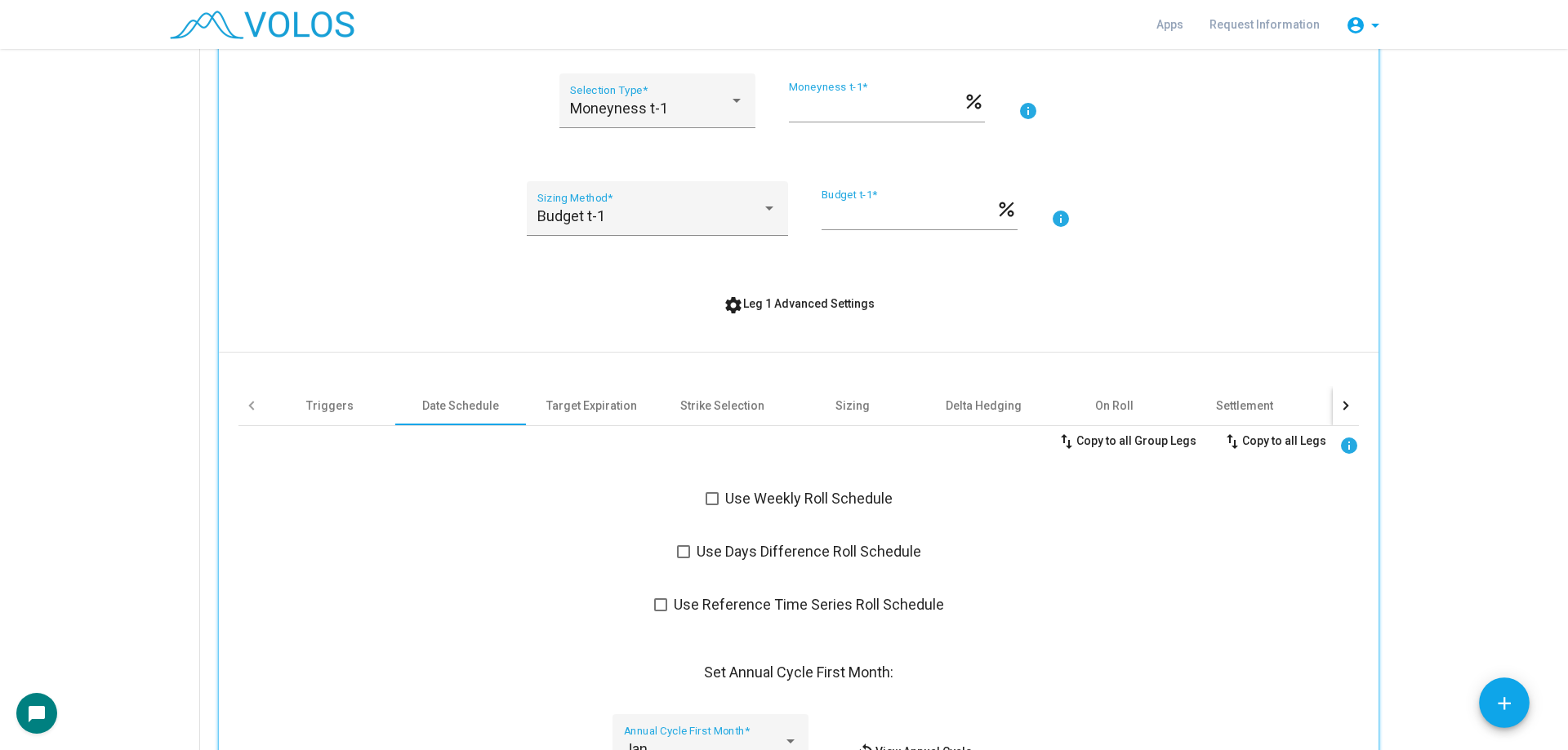
scroll to position [320, 0]
